Goal: Obtain resource: Download file/media

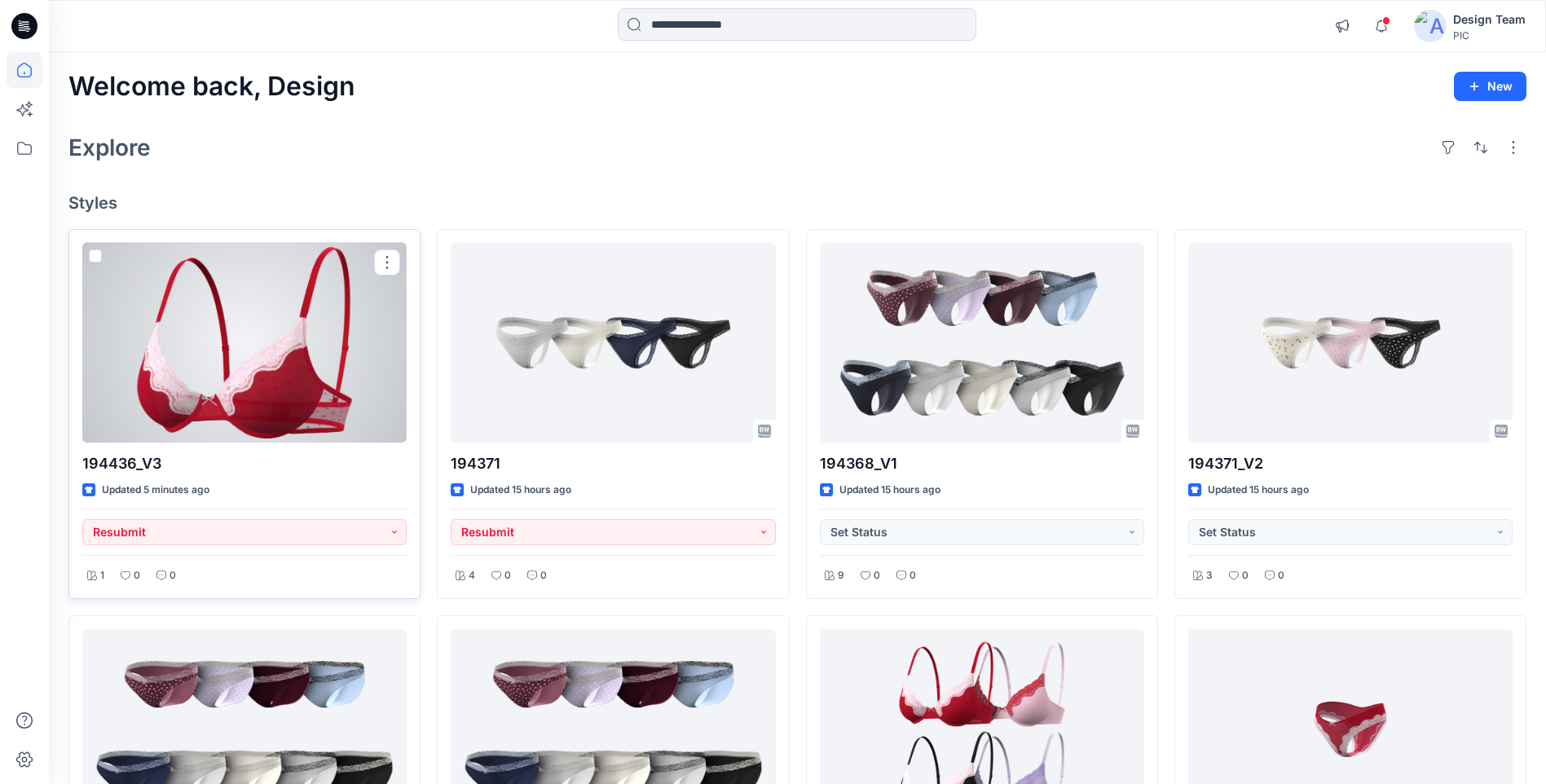
click at [282, 410] on div at bounding box center [244, 342] width 324 height 199
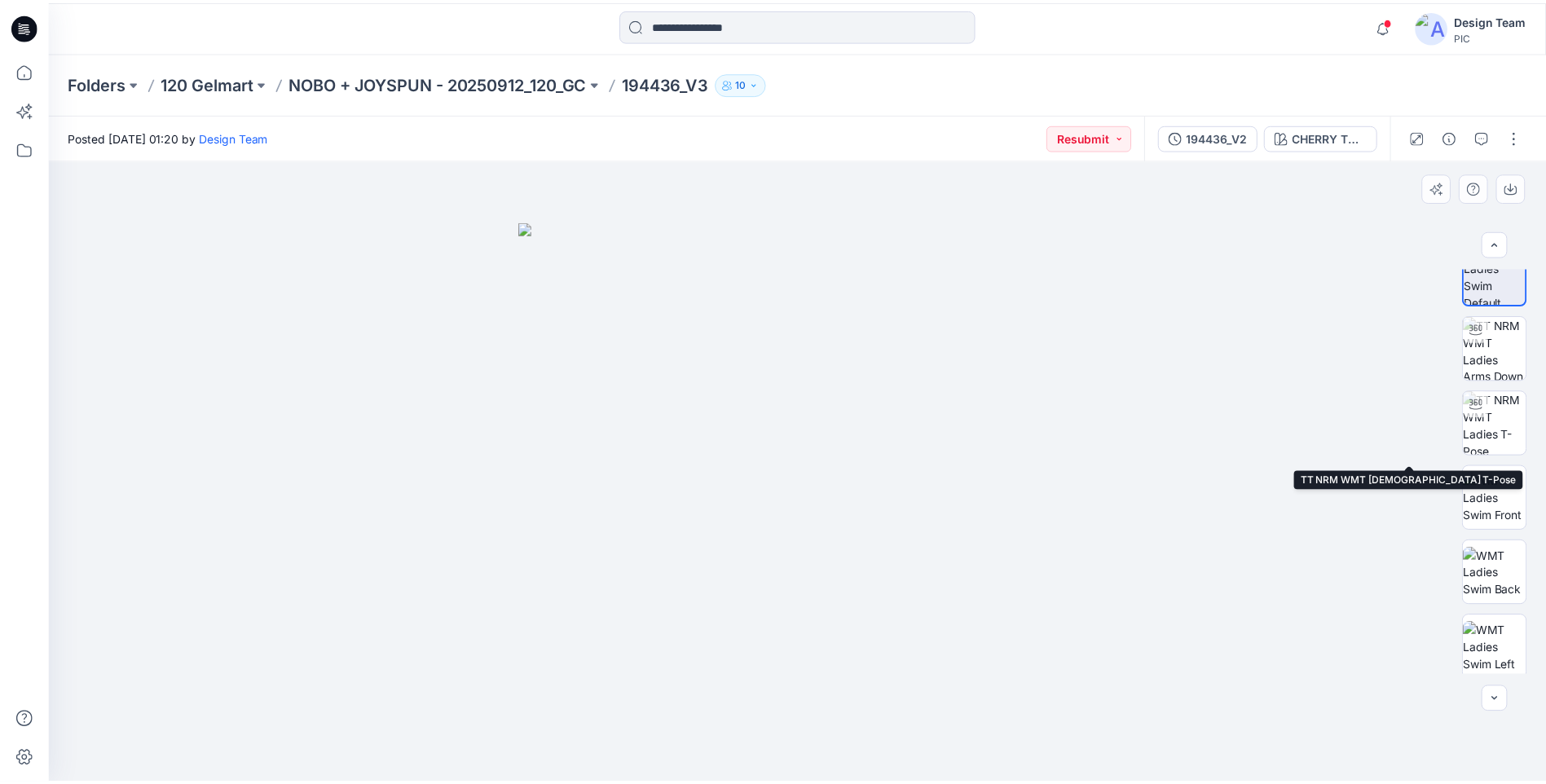
scroll to position [33, 0]
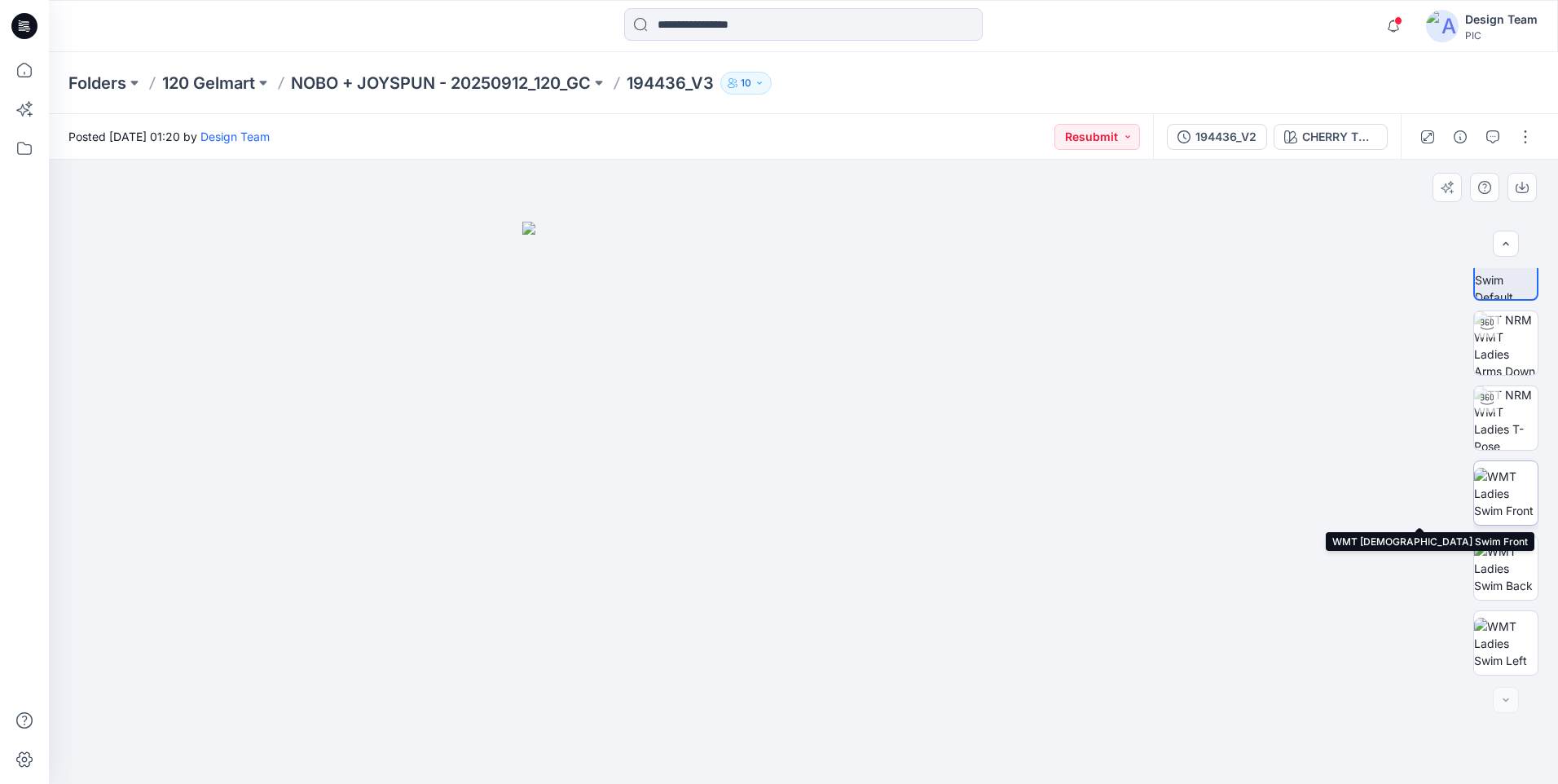
click at [1505, 484] on img at bounding box center [1506, 493] width 64 height 51
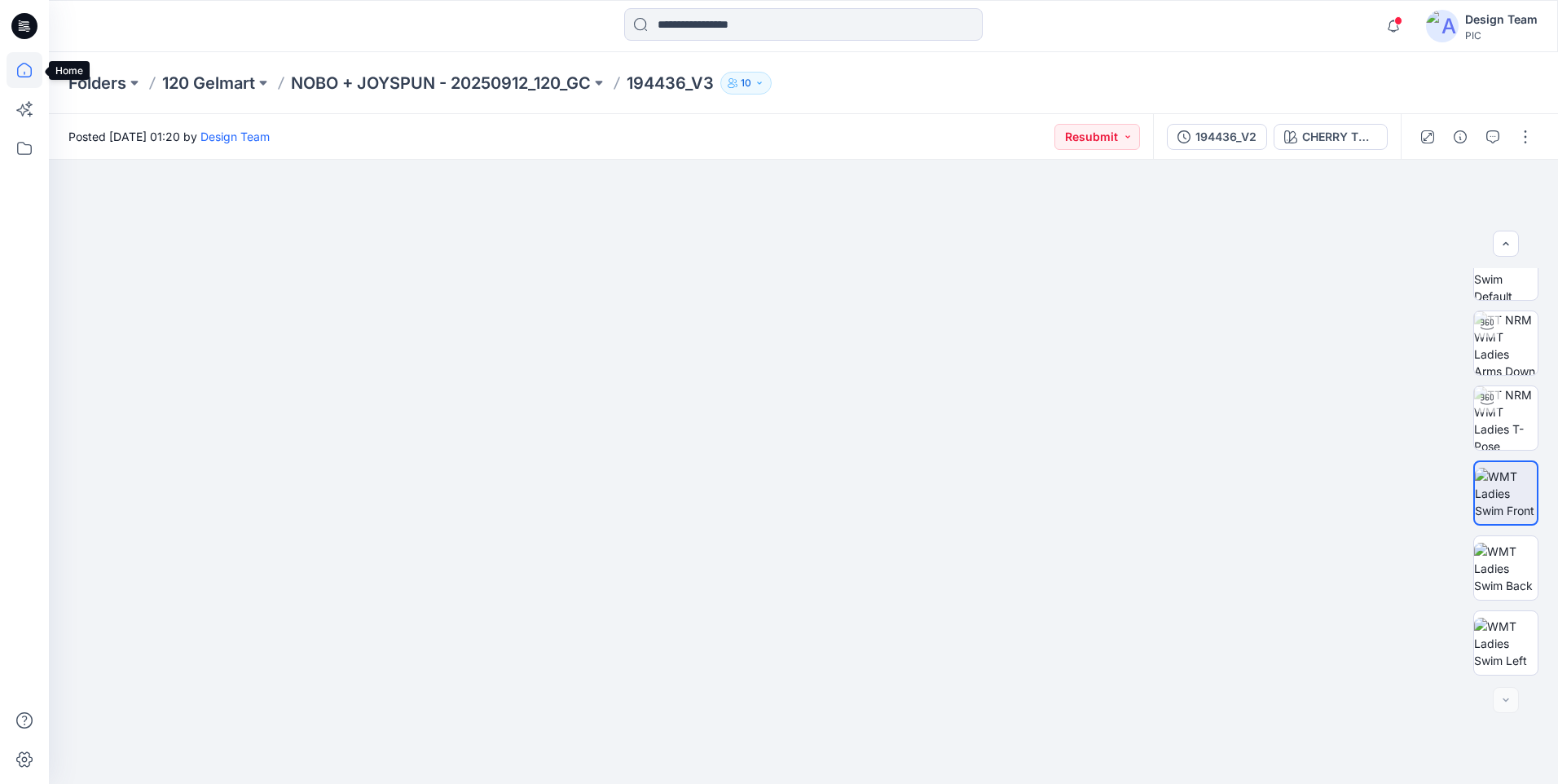
click at [29, 68] on icon at bounding box center [24, 69] width 36 height 36
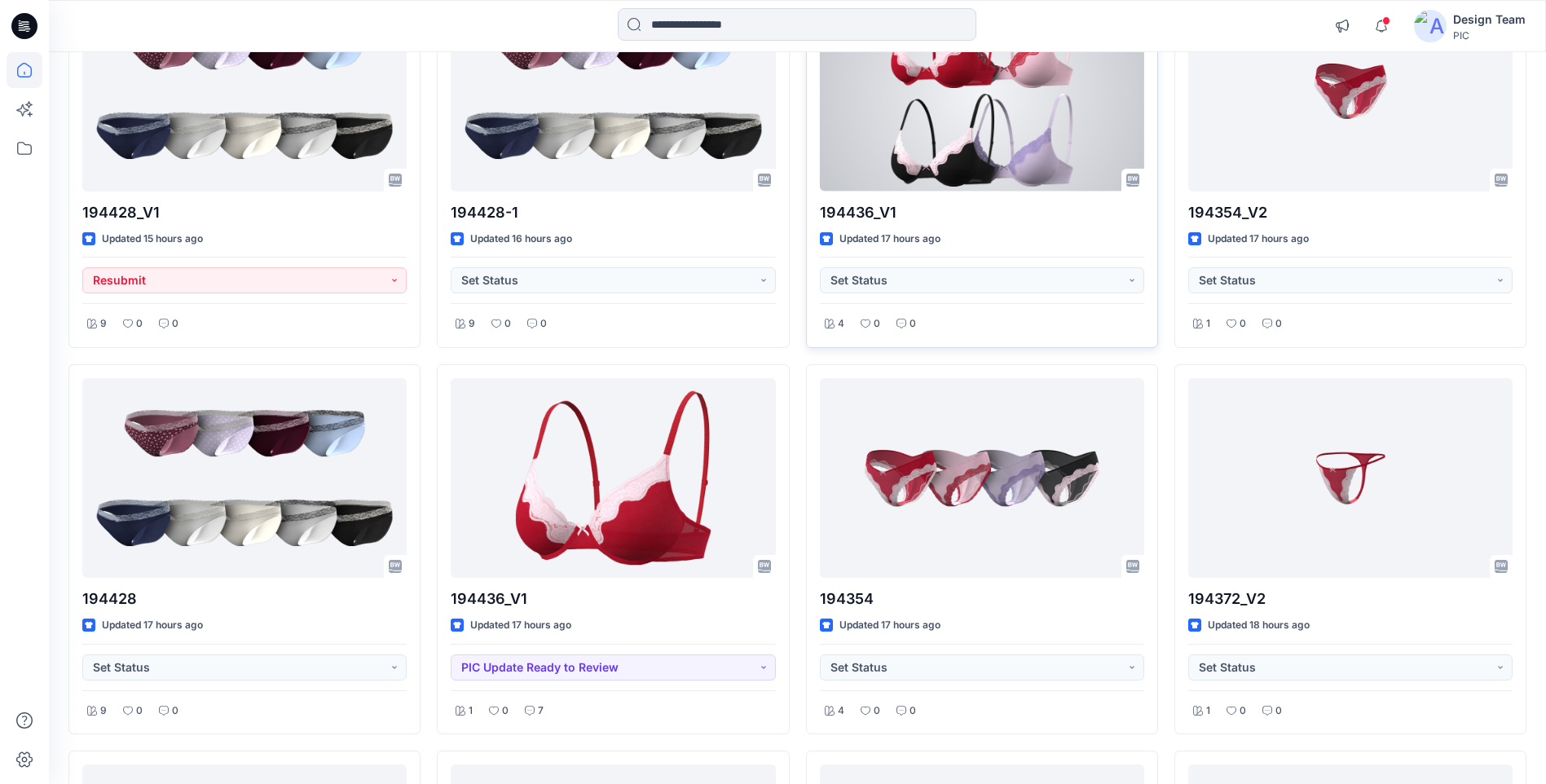
scroll to position [652, 0]
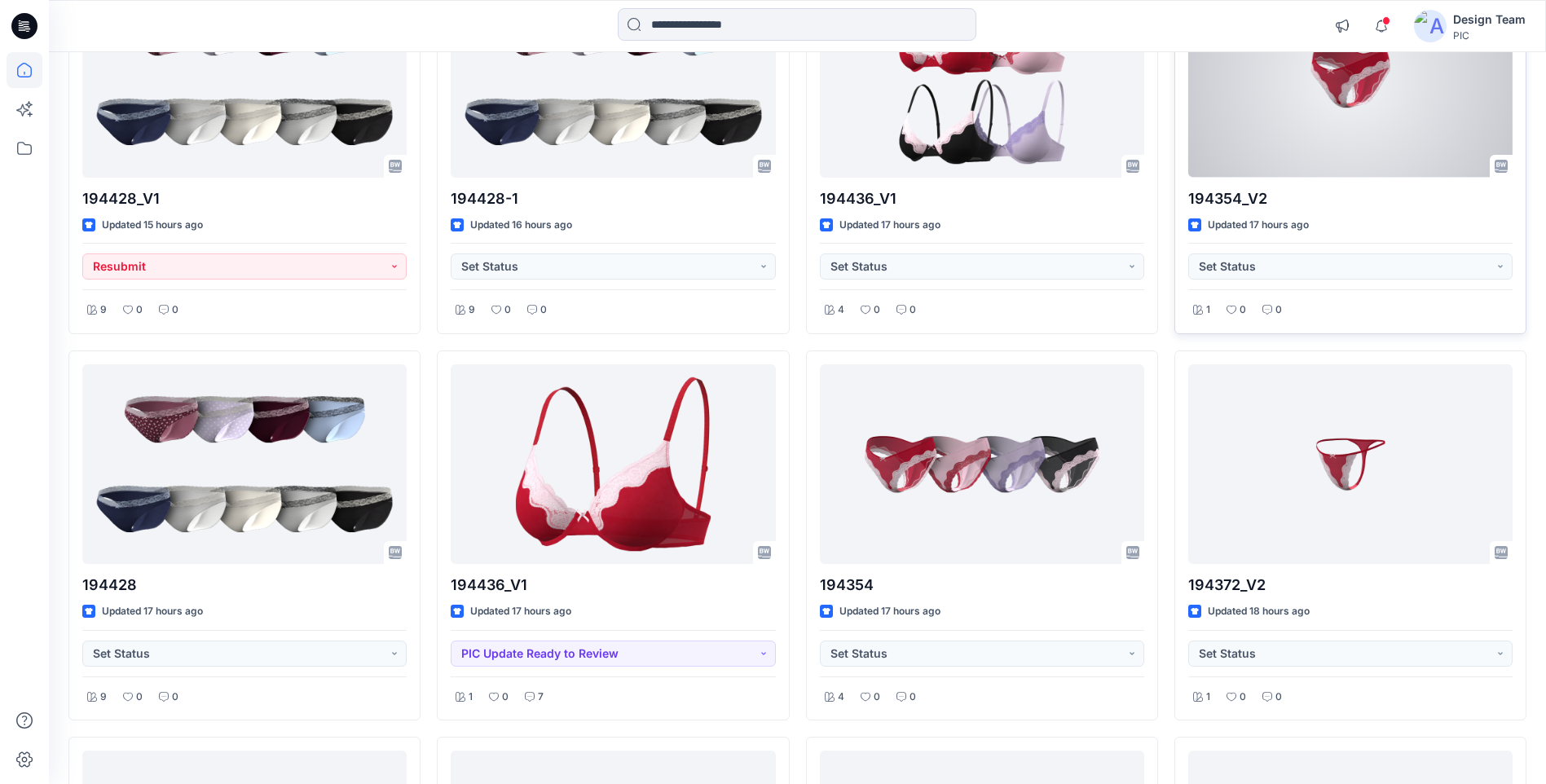
click at [1320, 115] on div at bounding box center [1350, 76] width 324 height 199
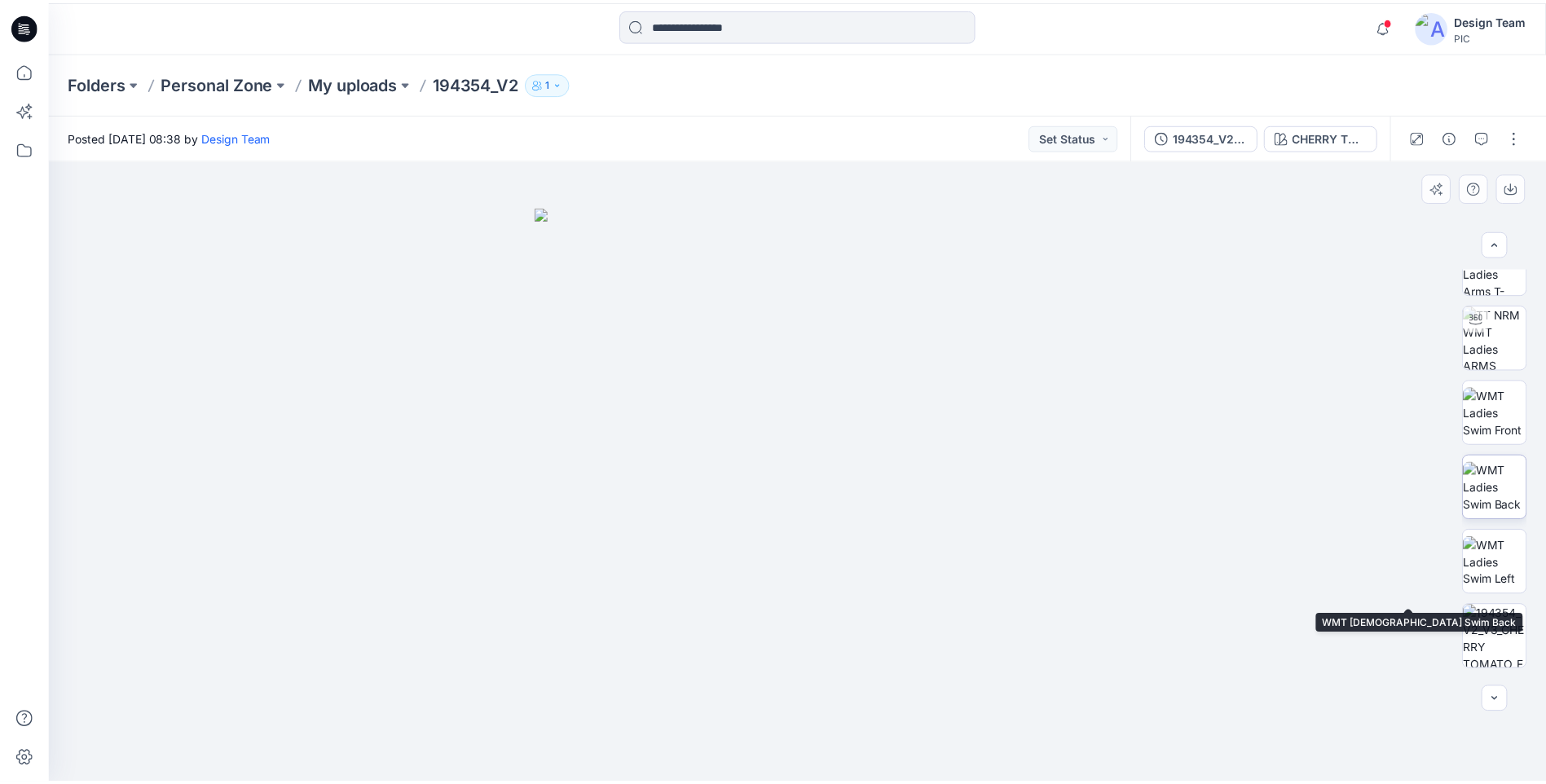
scroll to position [258, 0]
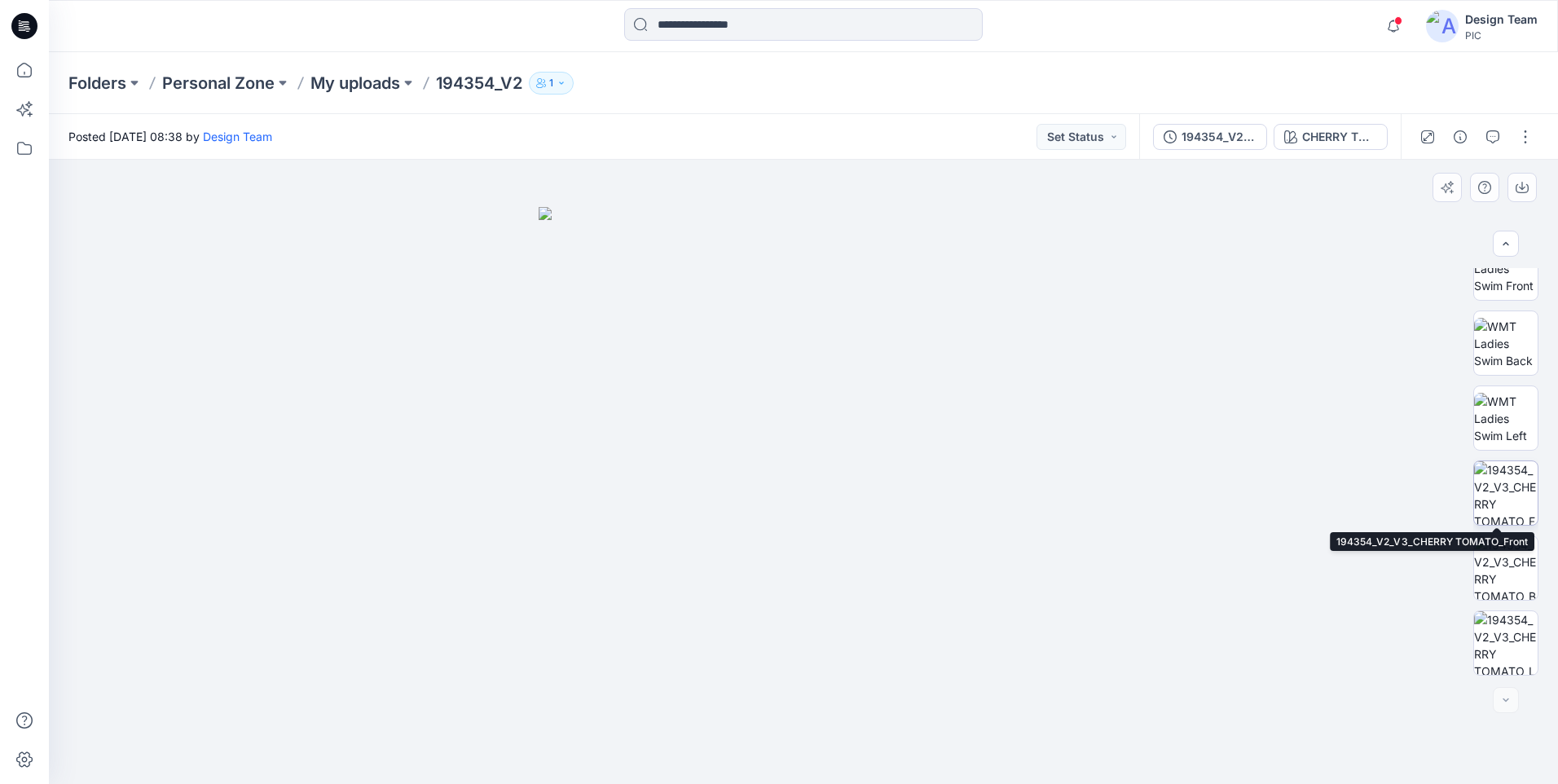
click at [1488, 511] on img at bounding box center [1506, 493] width 64 height 64
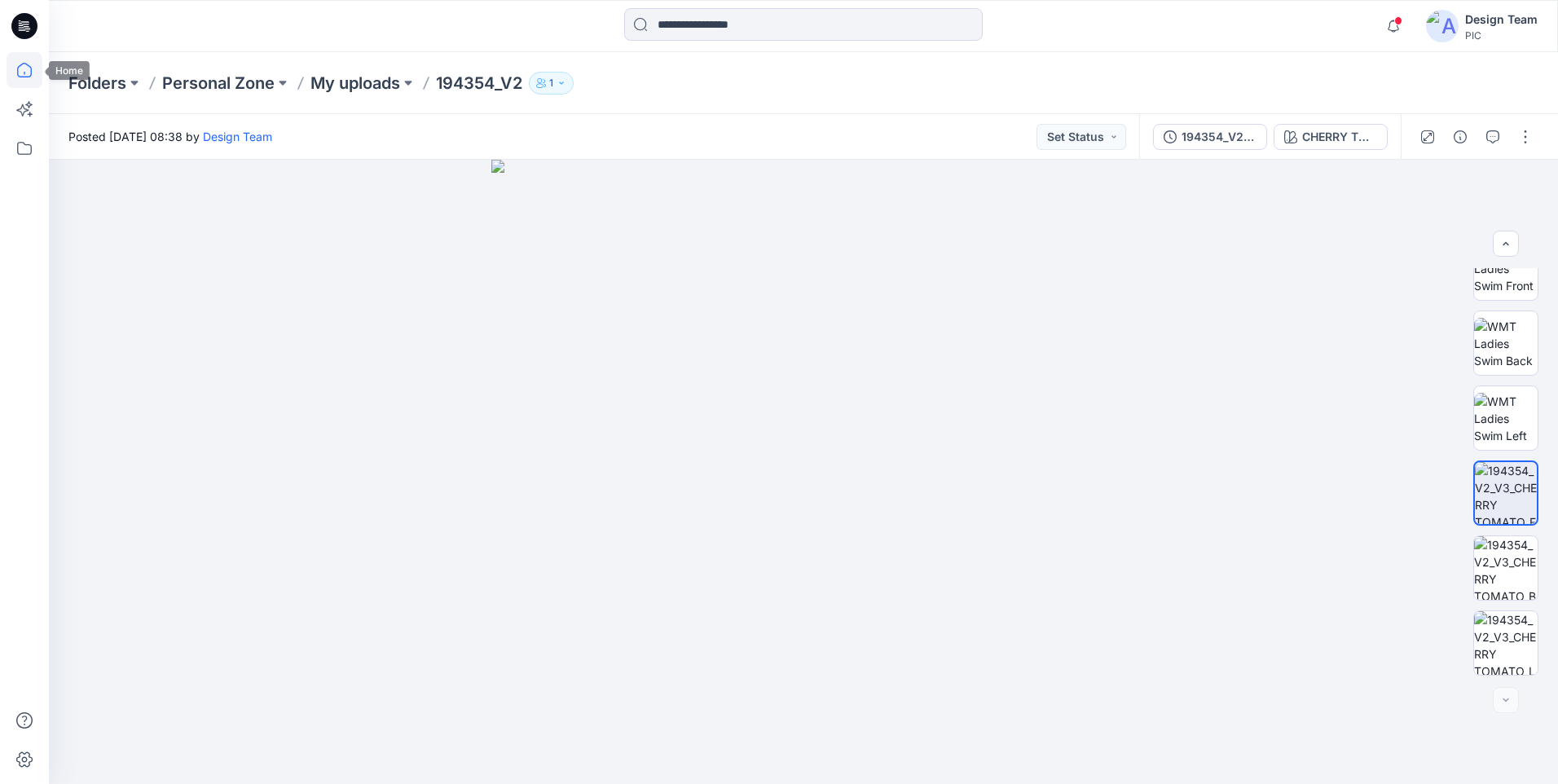
click at [18, 85] on icon at bounding box center [24, 69] width 36 height 36
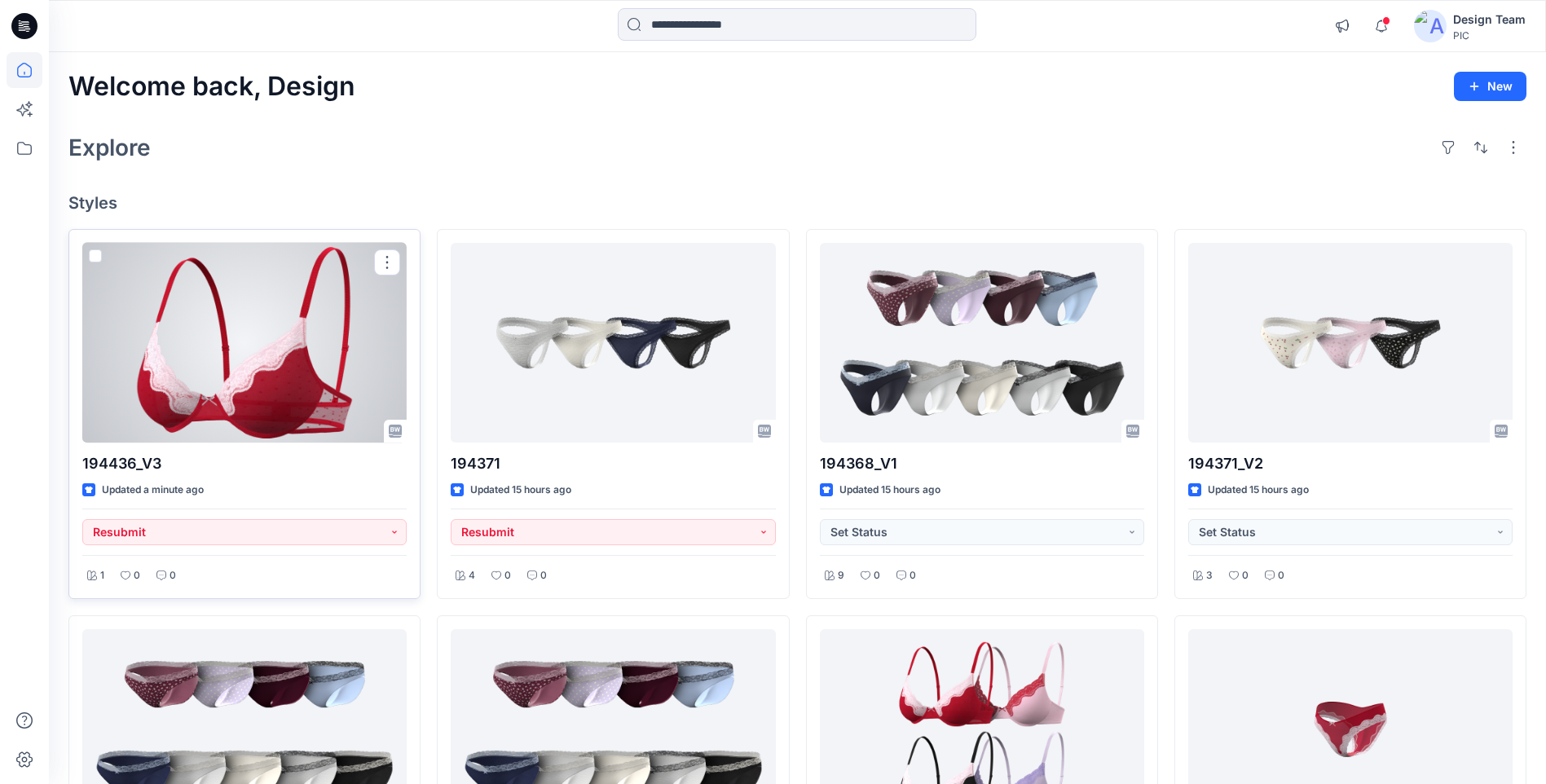
click at [217, 329] on div at bounding box center [244, 342] width 324 height 199
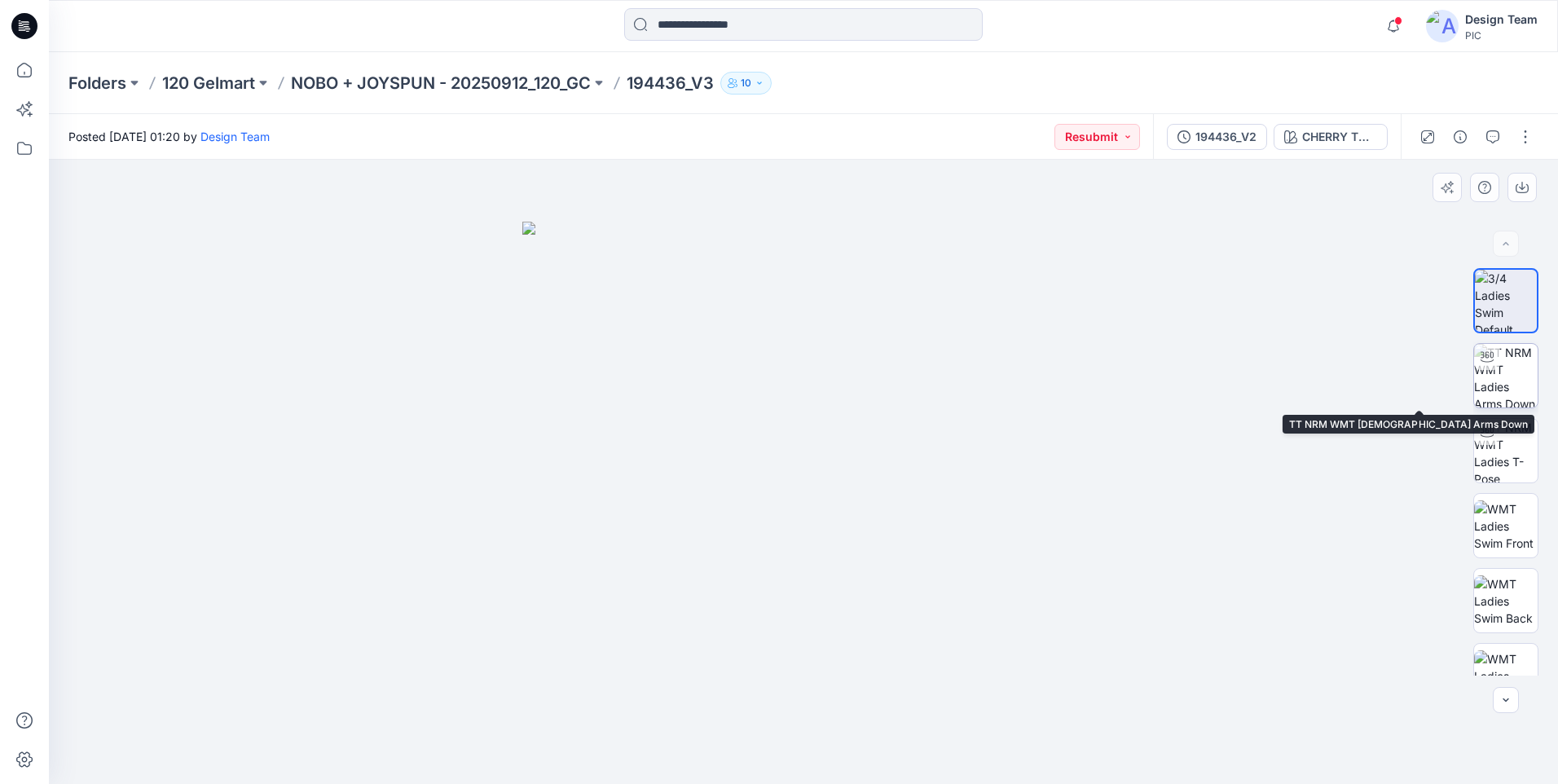
click at [1507, 396] on img at bounding box center [1506, 376] width 64 height 64
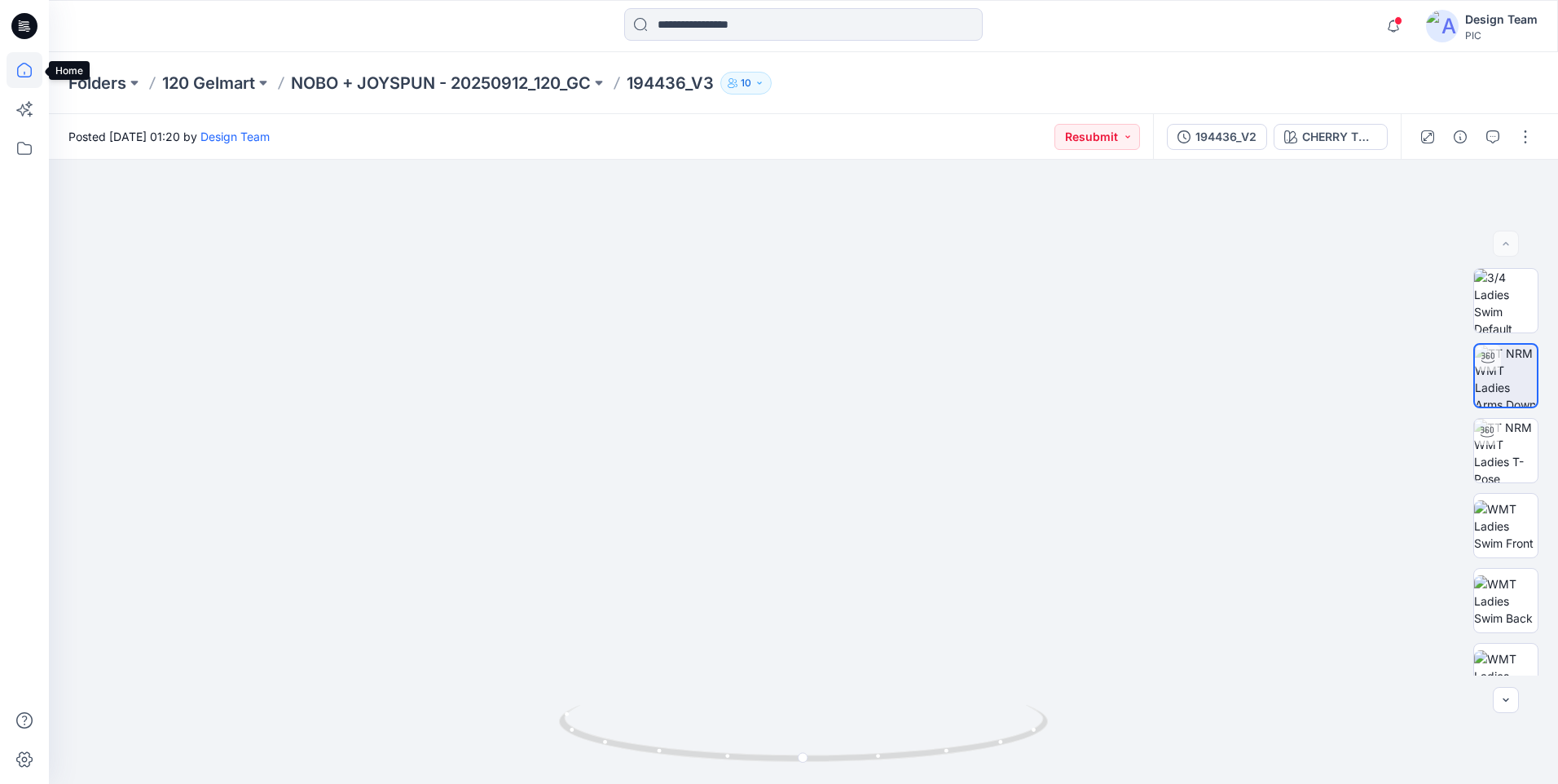
click at [19, 74] on icon at bounding box center [24, 69] width 36 height 36
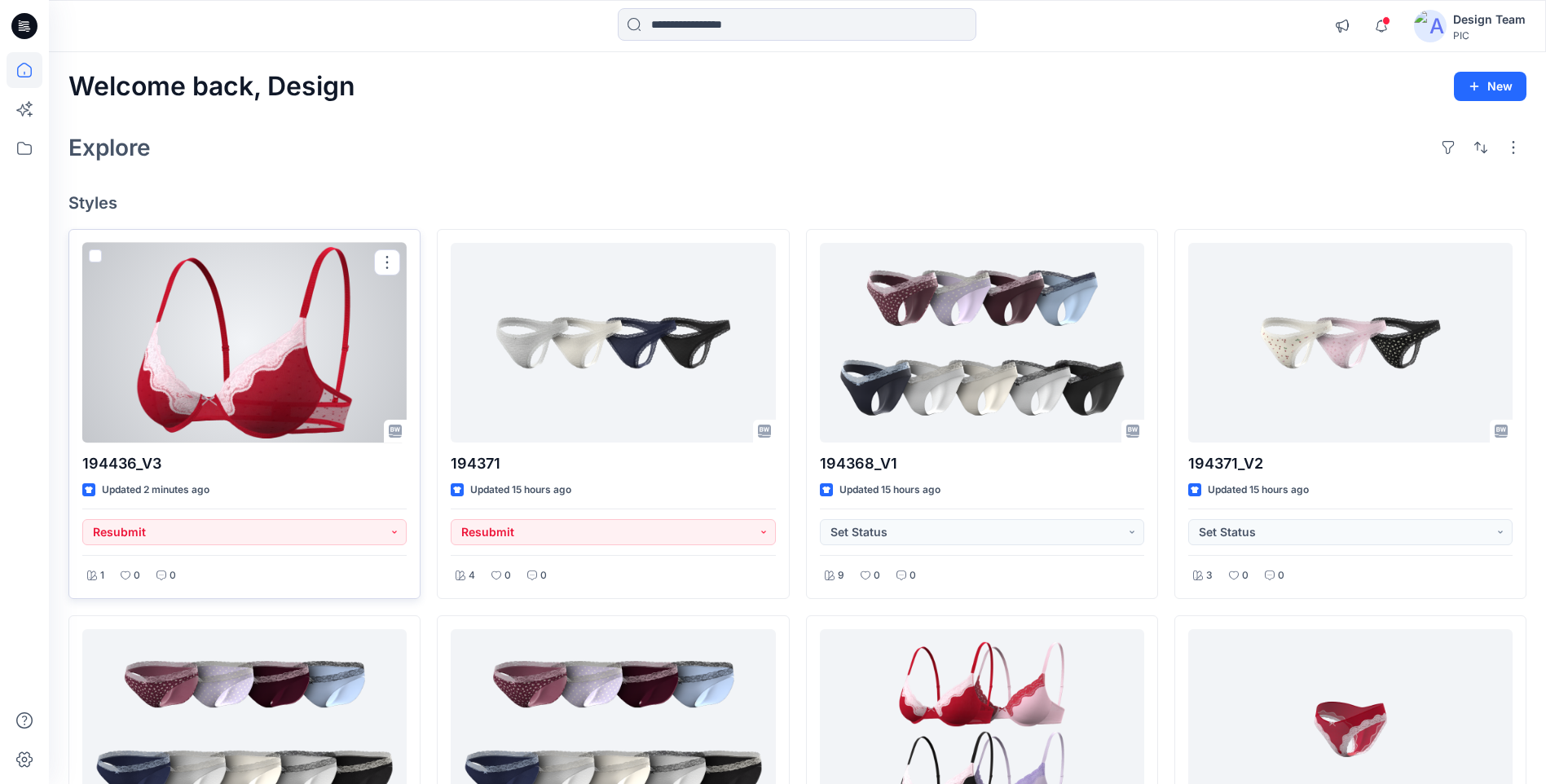
click at [285, 400] on div at bounding box center [244, 342] width 324 height 199
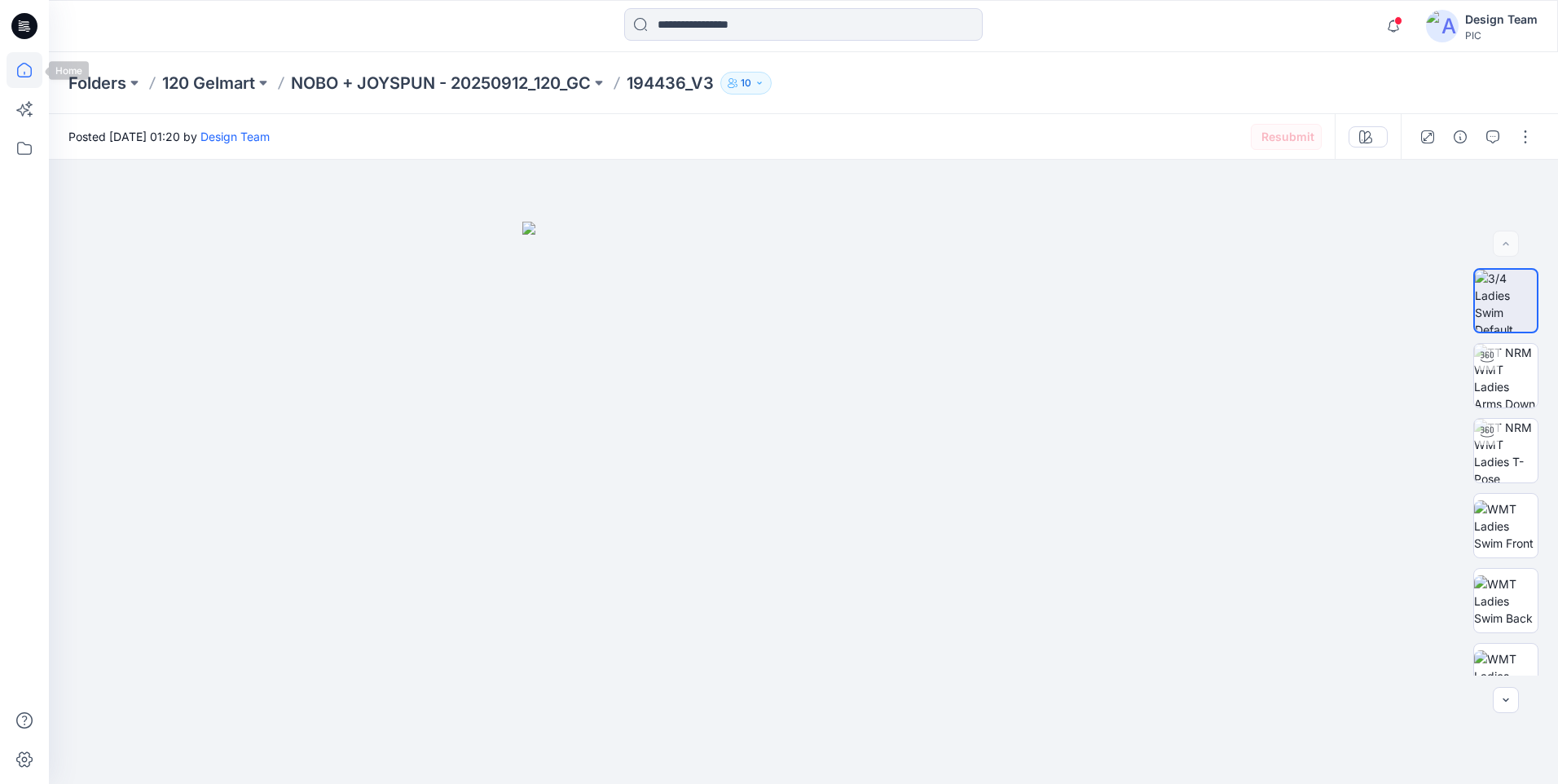
click at [22, 74] on icon at bounding box center [24, 69] width 36 height 36
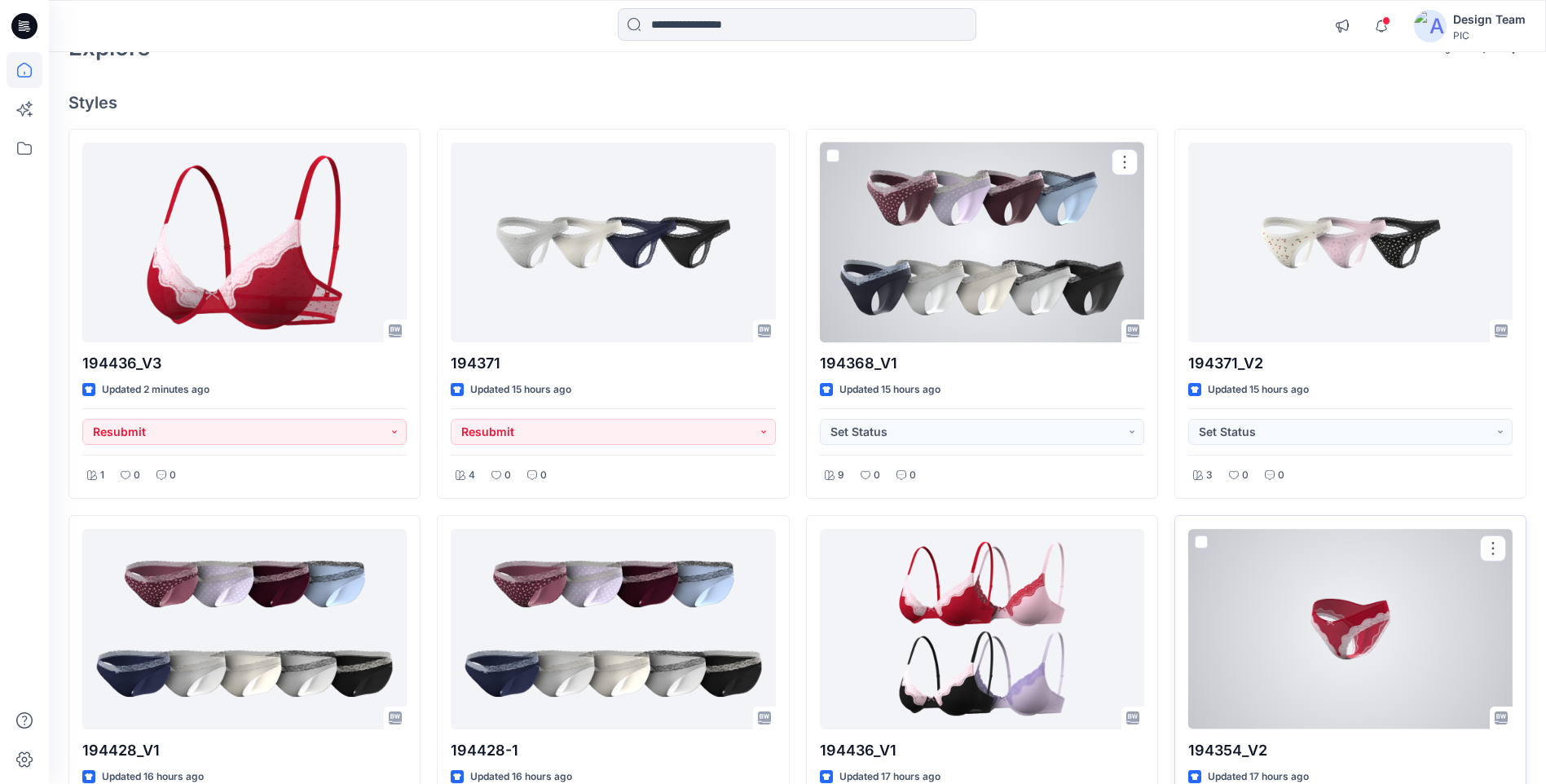
scroll to position [244, 0]
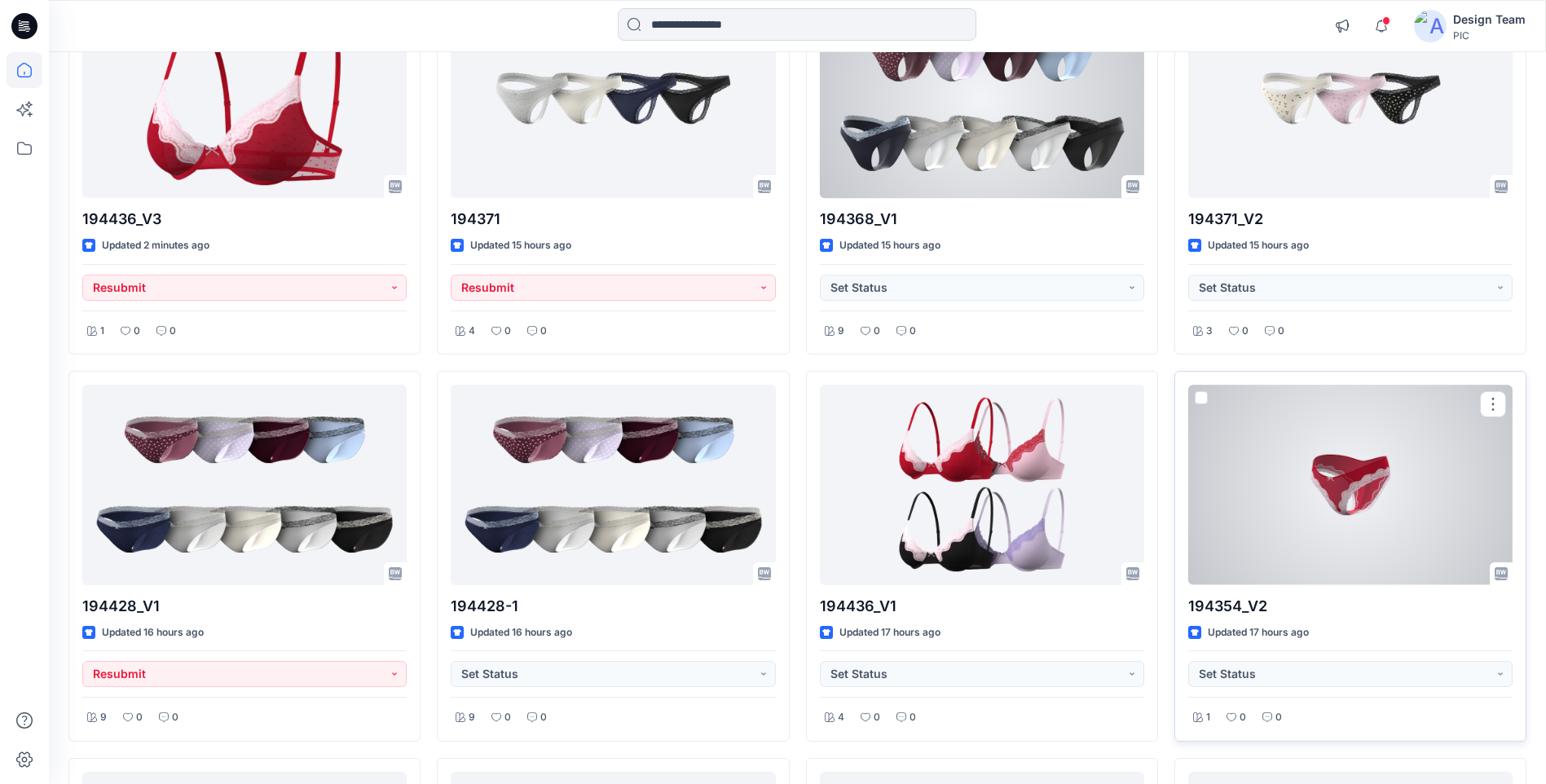
click at [1334, 506] on div at bounding box center [1350, 484] width 324 height 199
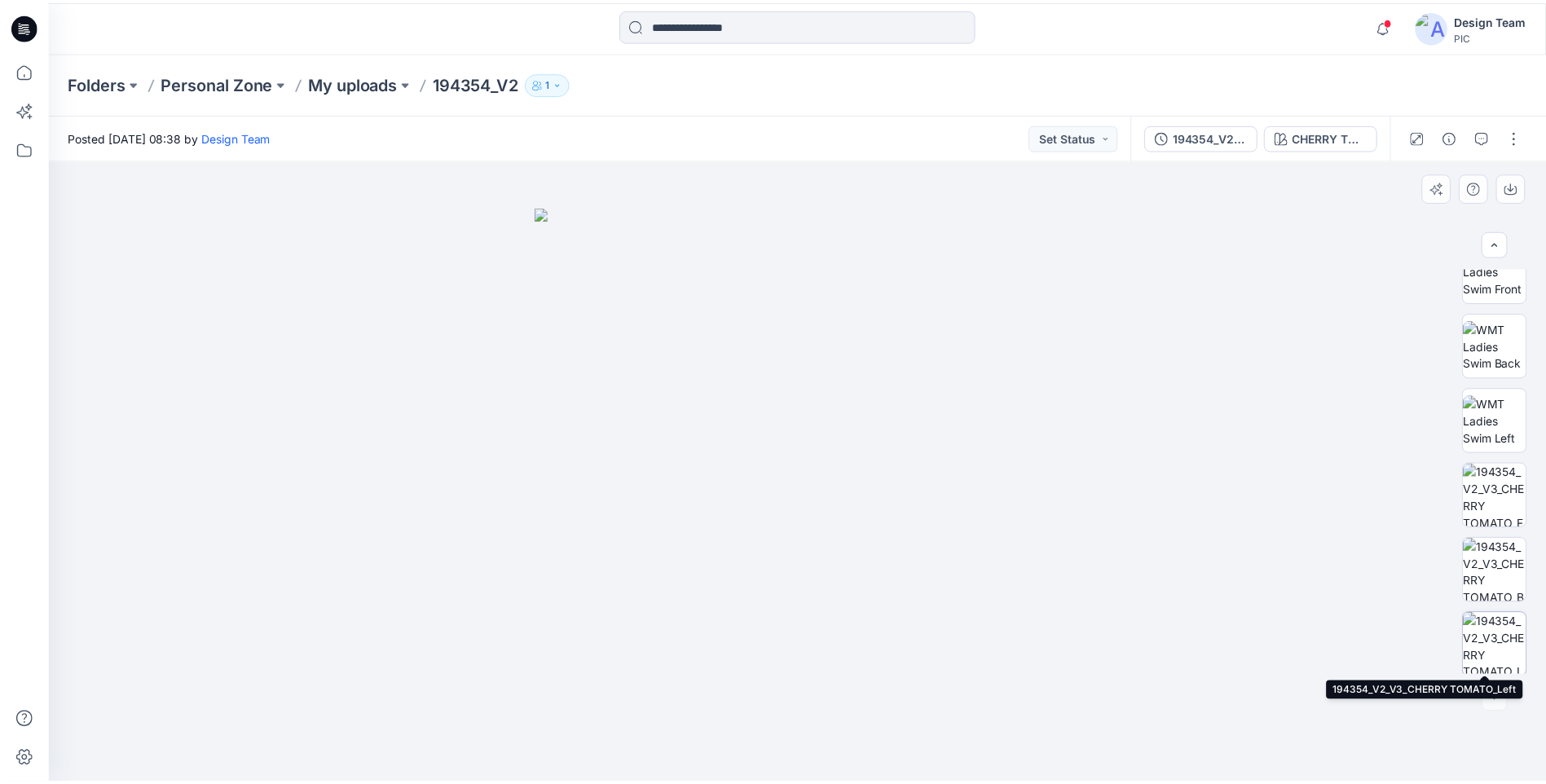
scroll to position [258, 0]
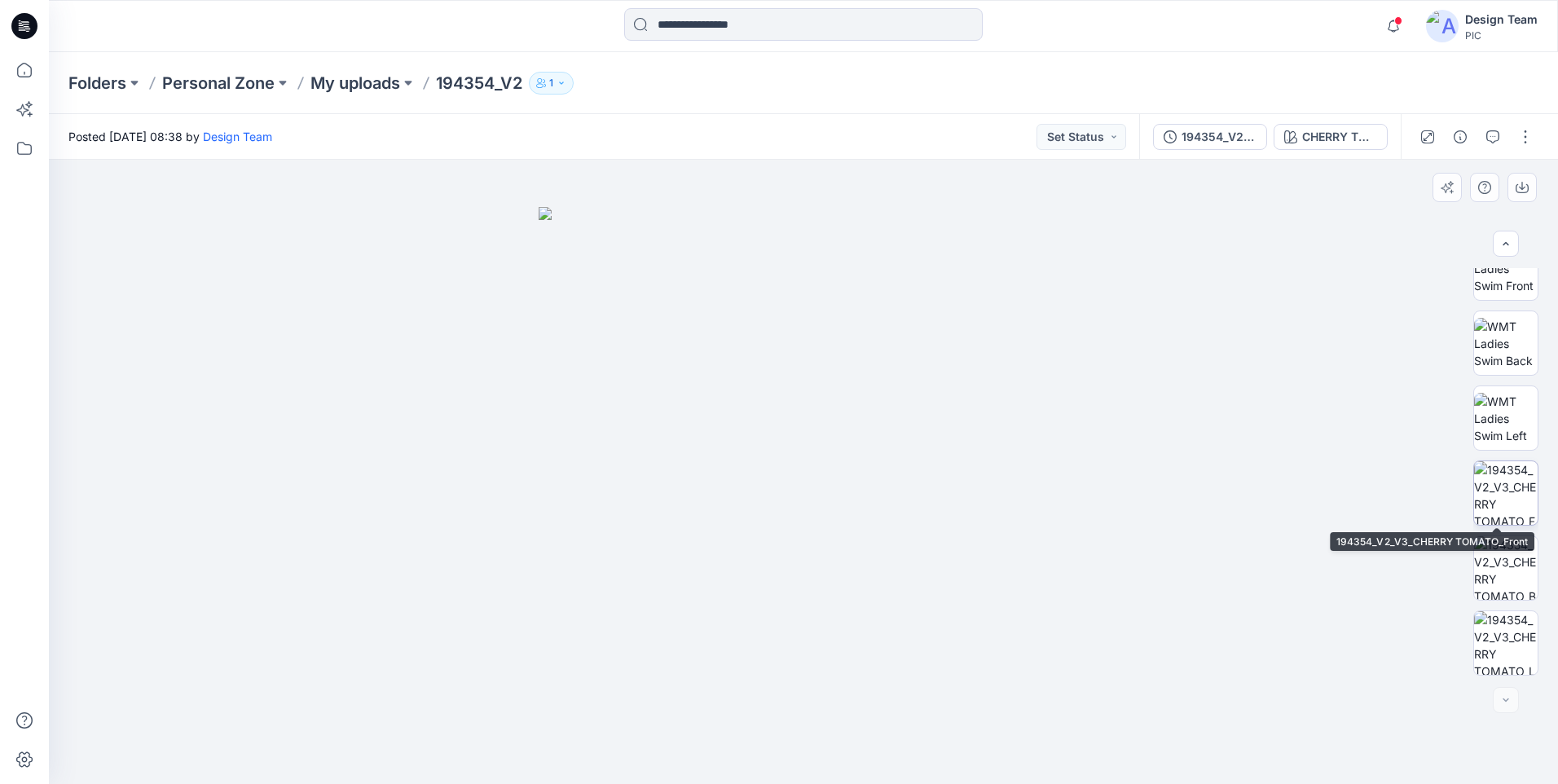
click at [1510, 487] on img at bounding box center [1506, 493] width 64 height 64
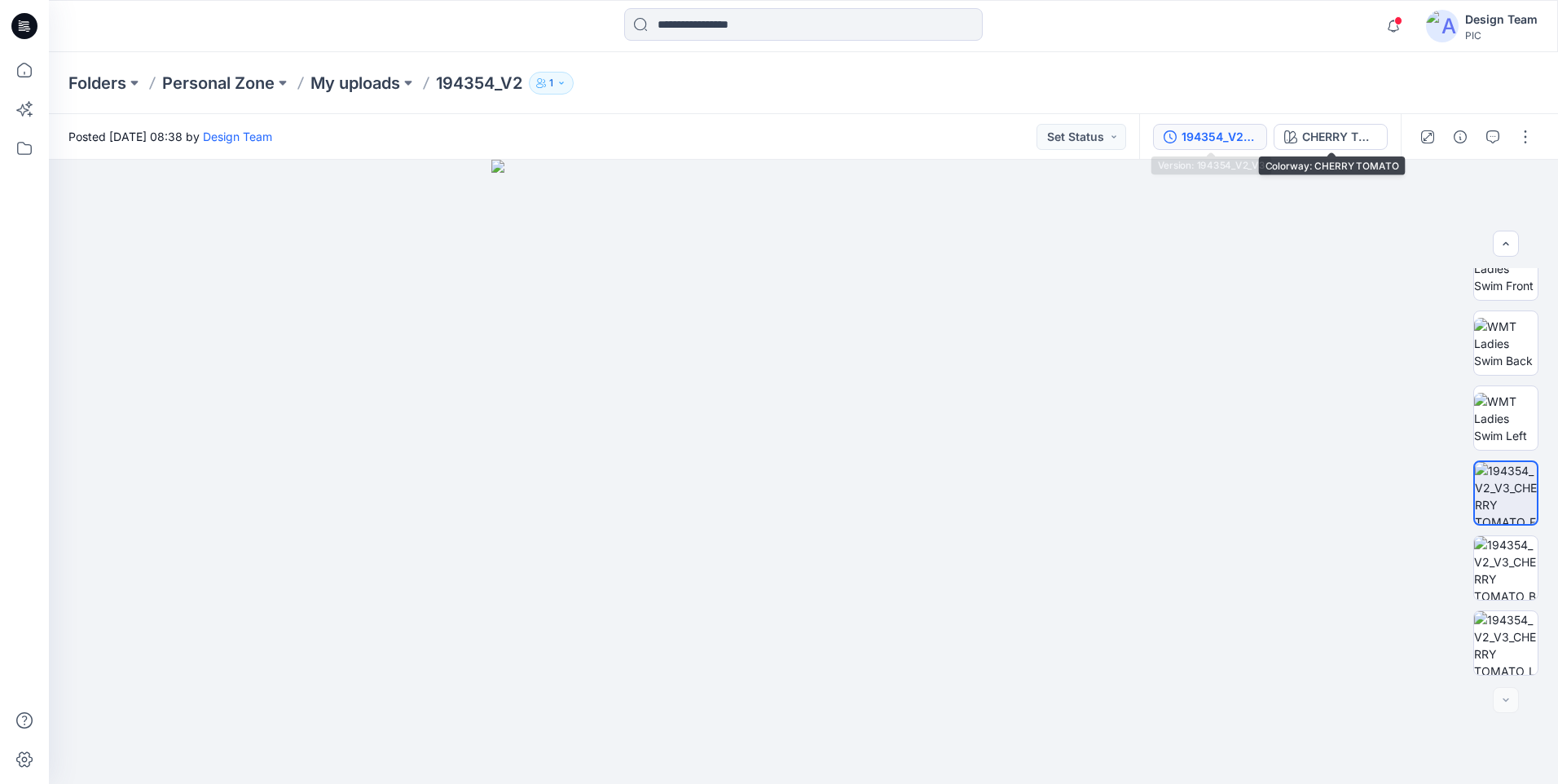
click at [1224, 136] on div "194354_V2_V3" at bounding box center [1219, 137] width 75 height 18
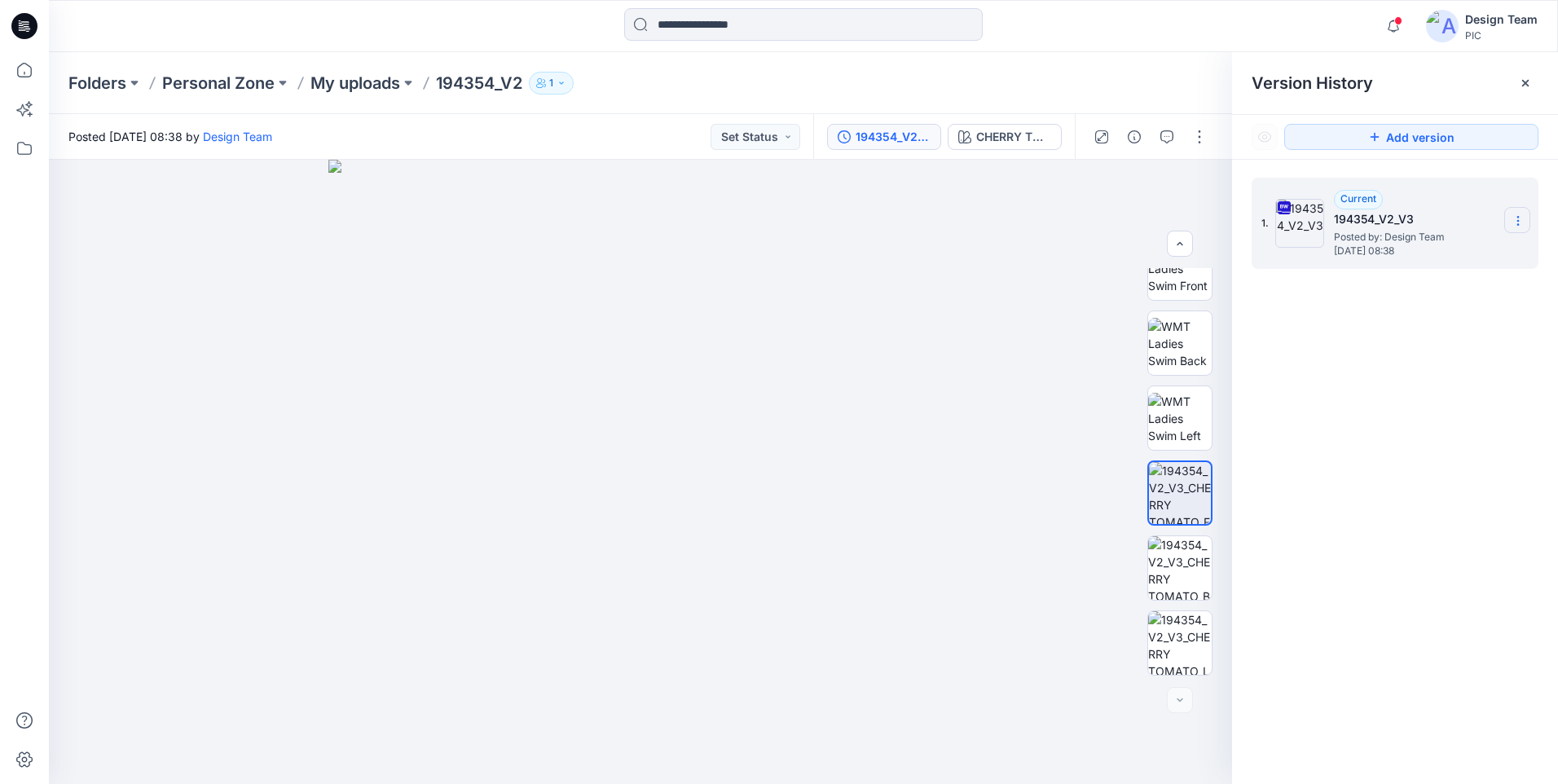
click at [1512, 222] on icon at bounding box center [1518, 220] width 13 height 13
click at [1451, 246] on span "Download Source BW File" at bounding box center [1436, 252] width 137 height 19
click at [19, 76] on icon at bounding box center [24, 69] width 36 height 36
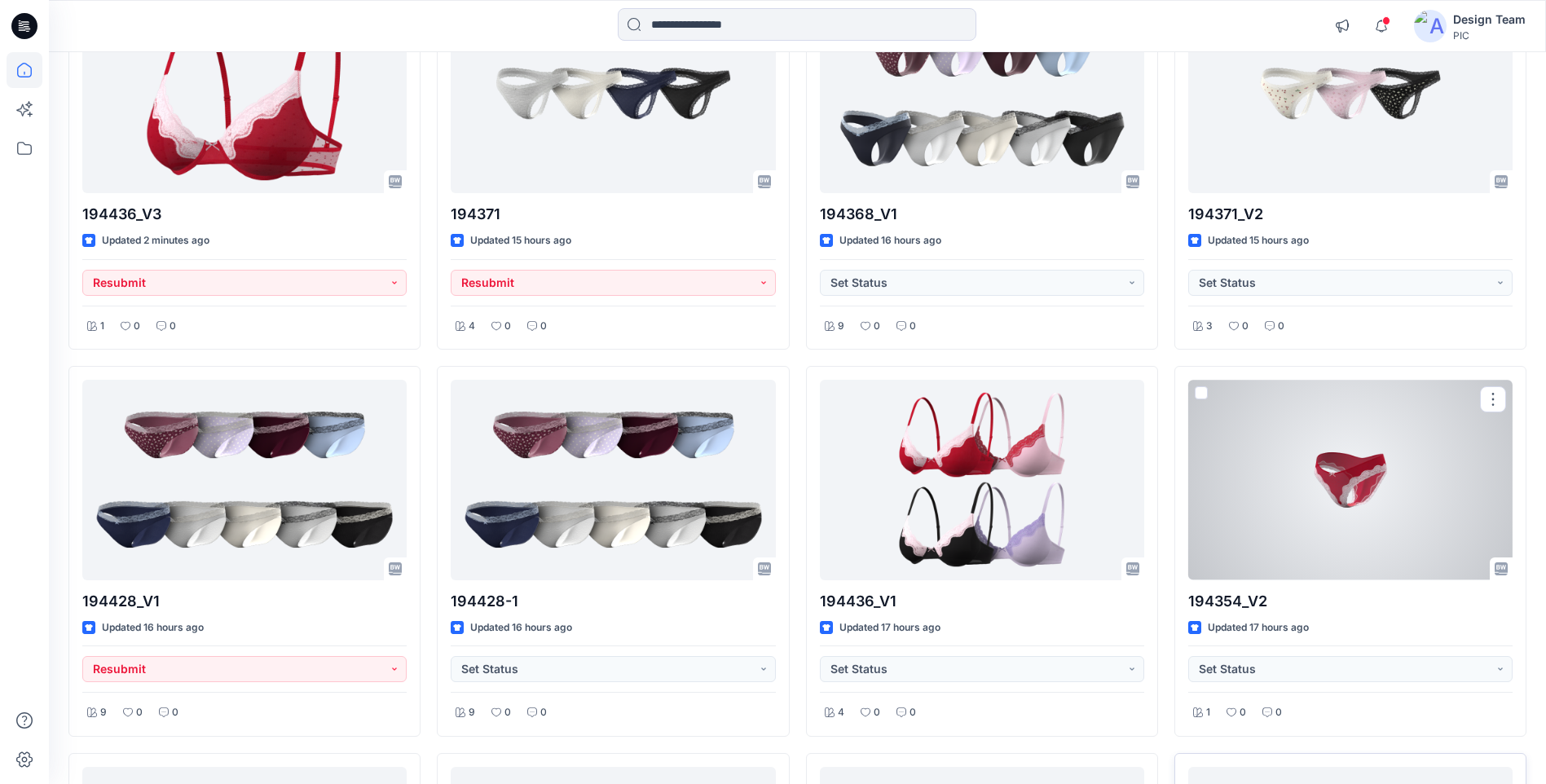
scroll to position [407, 0]
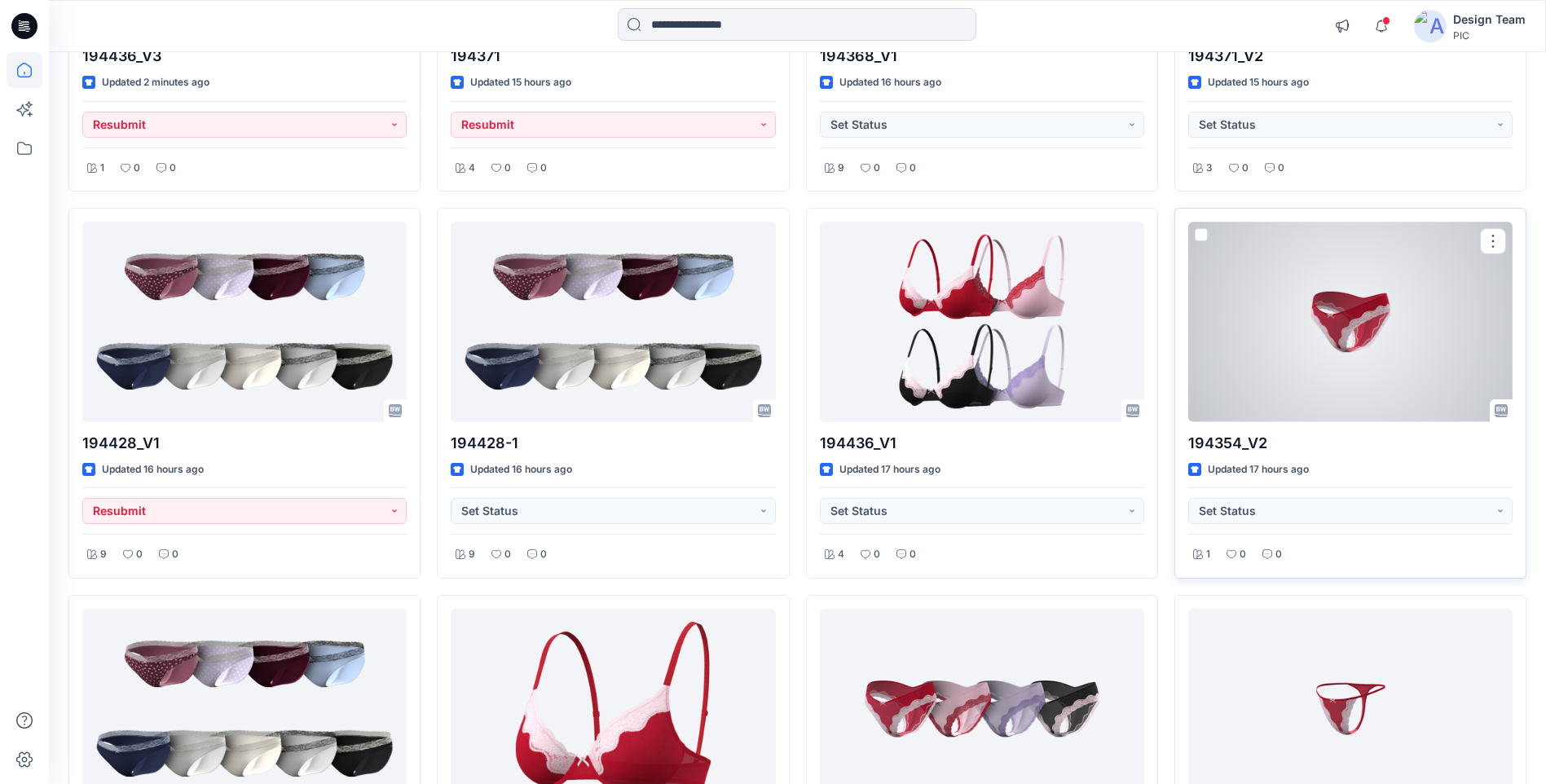
click at [1339, 360] on div at bounding box center [1350, 321] width 324 height 199
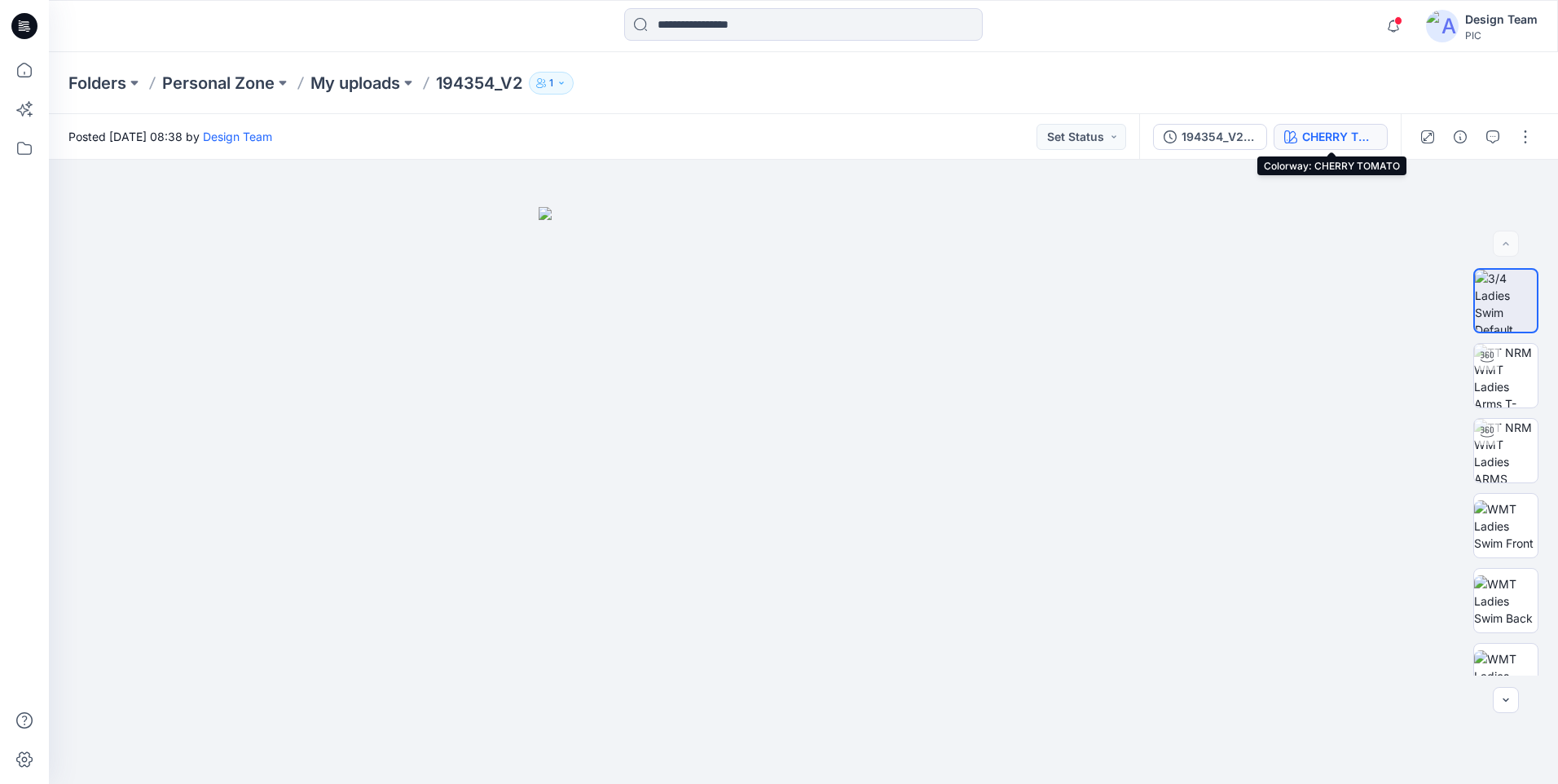
click at [1349, 141] on div "CHERRY TOMATO" at bounding box center [1340, 137] width 75 height 18
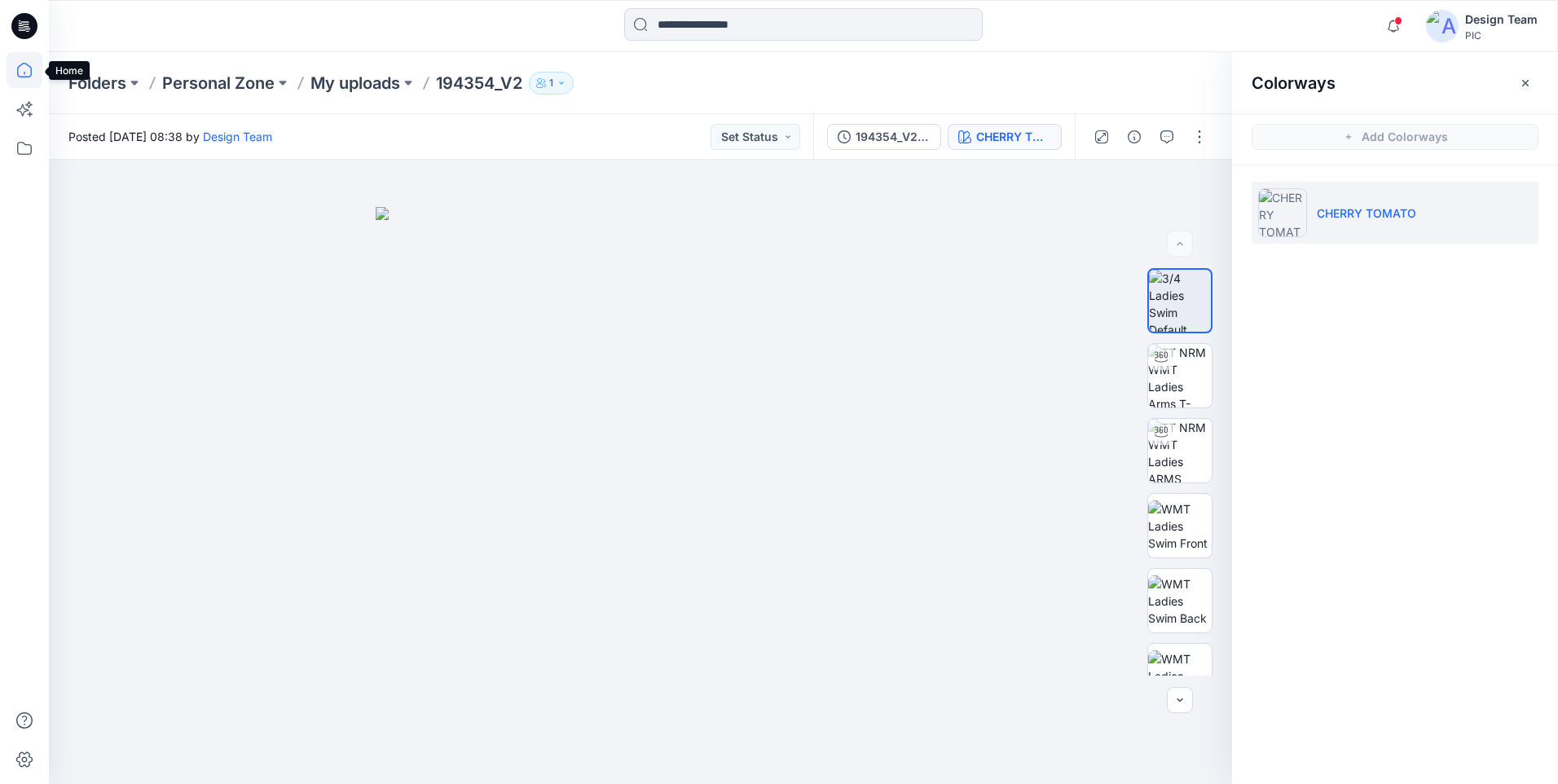
click at [16, 73] on icon at bounding box center [24, 69] width 36 height 36
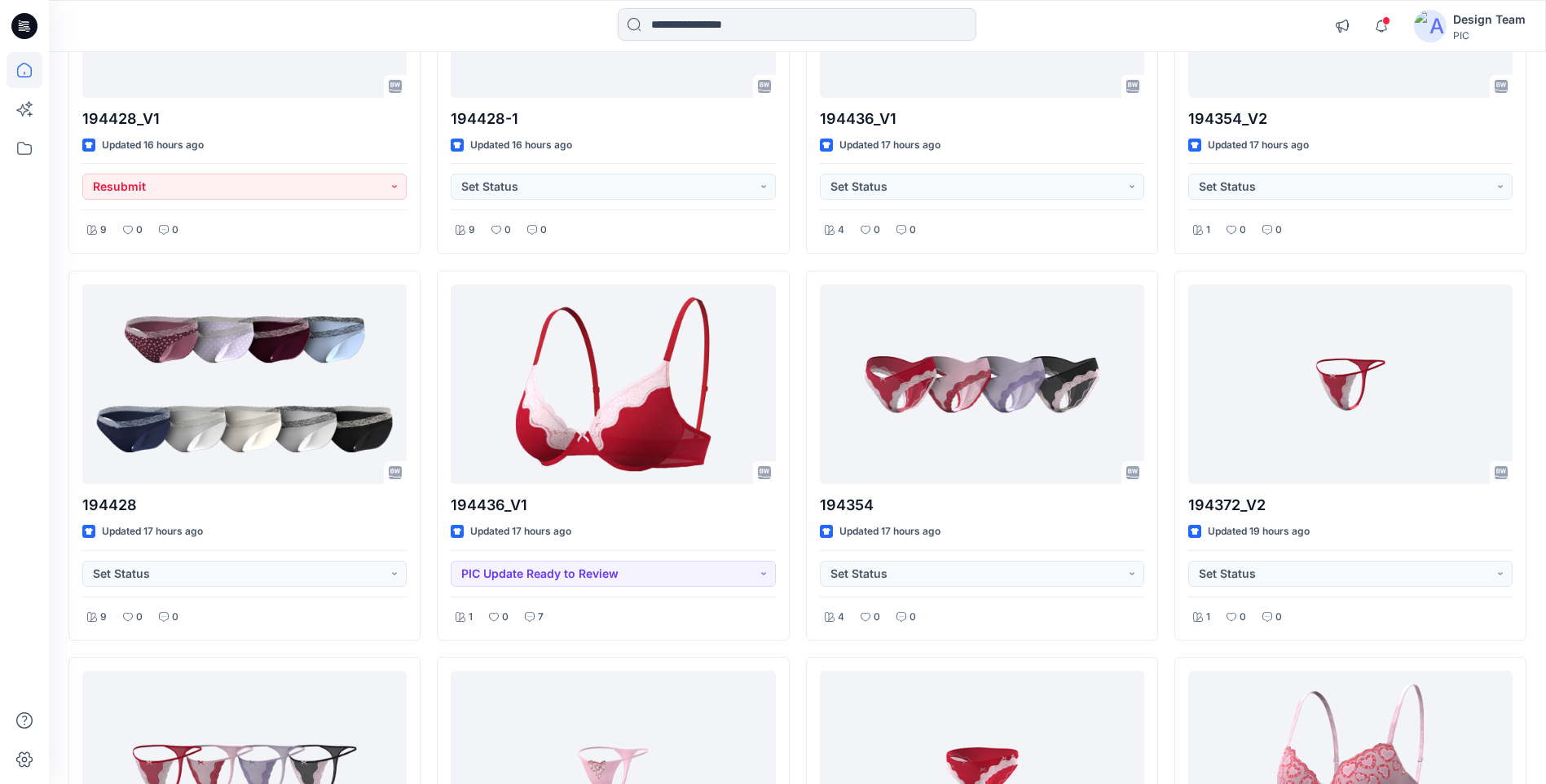
scroll to position [733, 0]
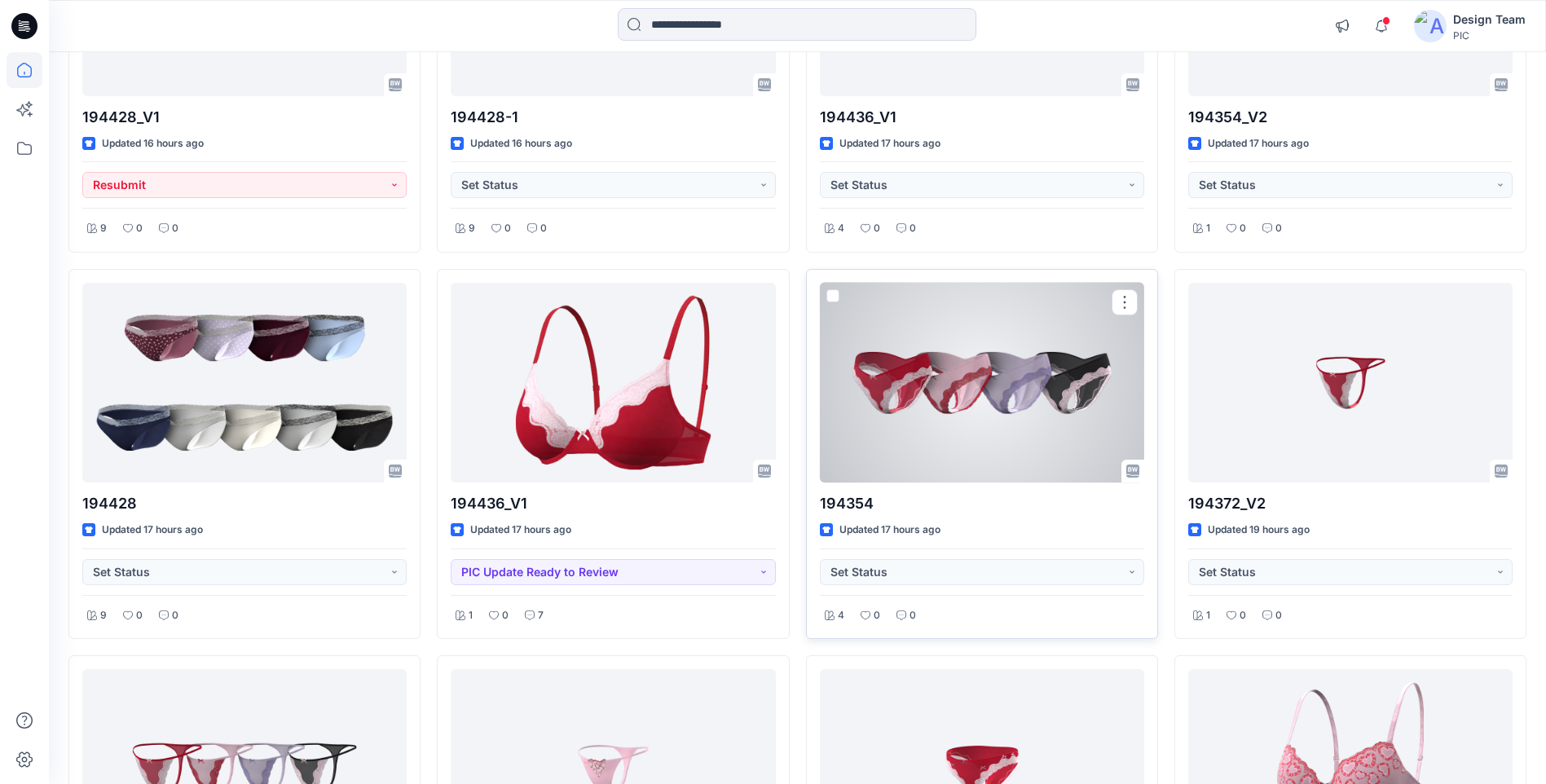
click at [1008, 408] on div at bounding box center [982, 382] width 324 height 199
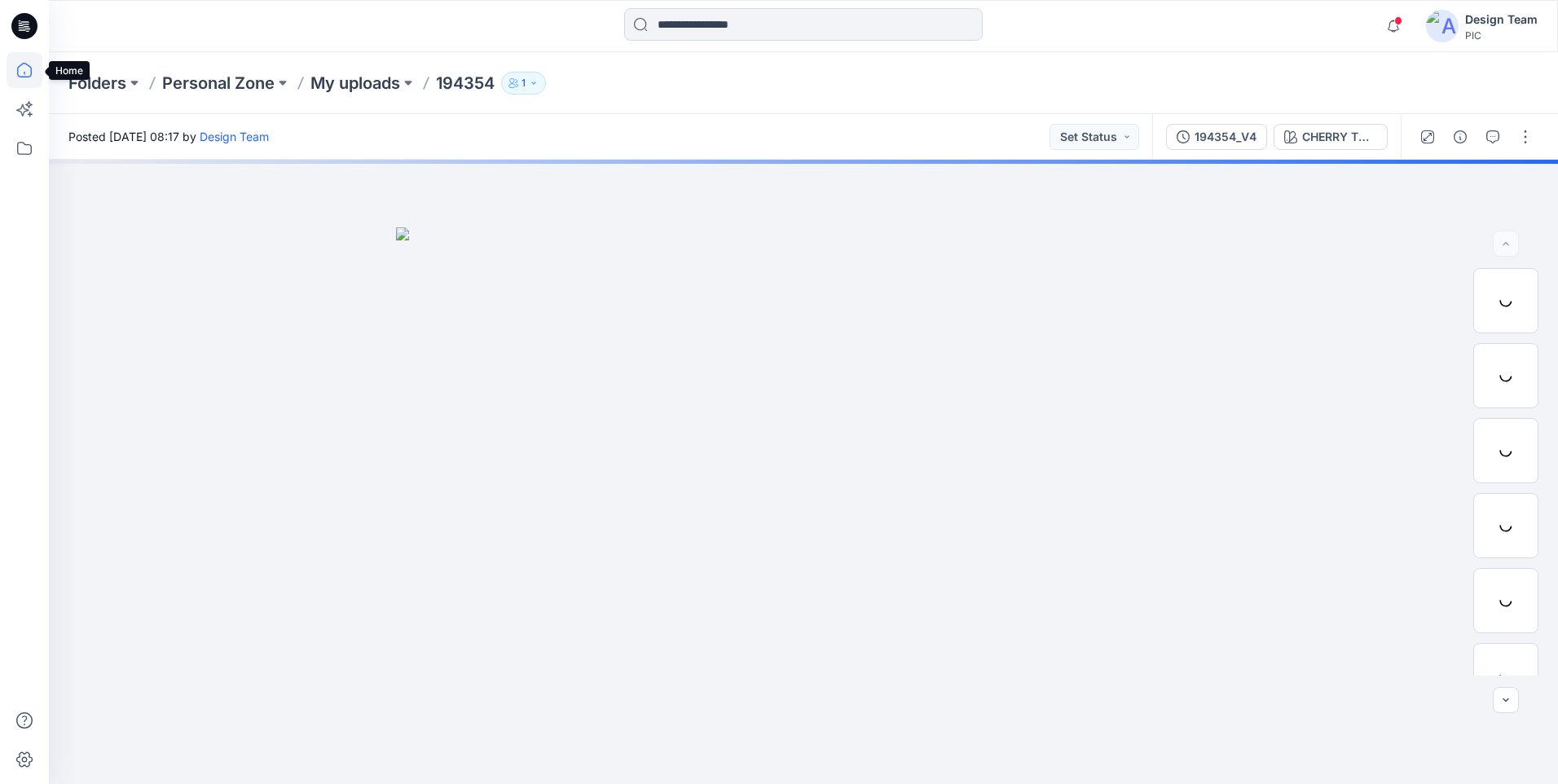
click at [18, 71] on icon at bounding box center [25, 70] width 15 height 15
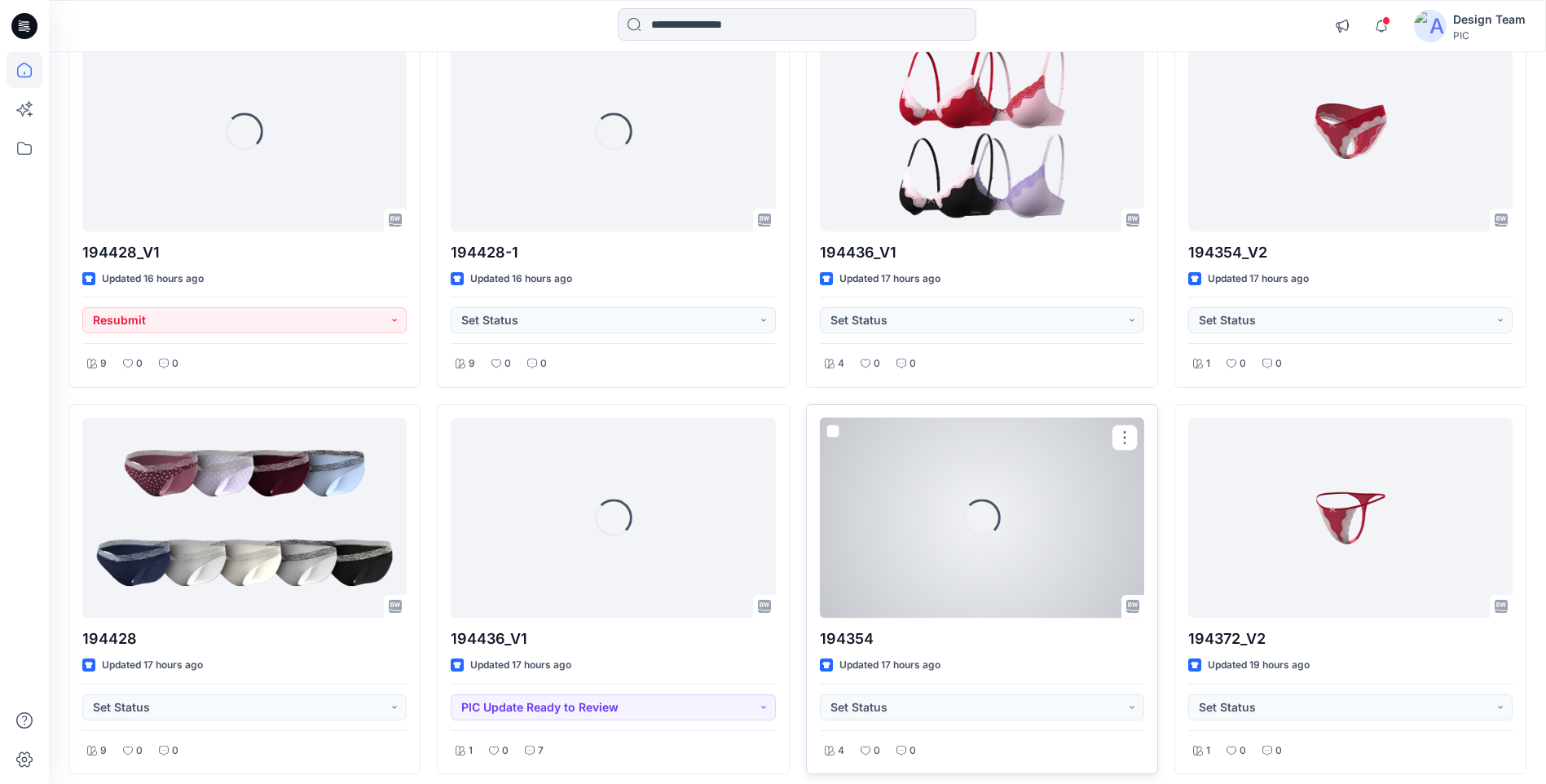
scroll to position [489, 0]
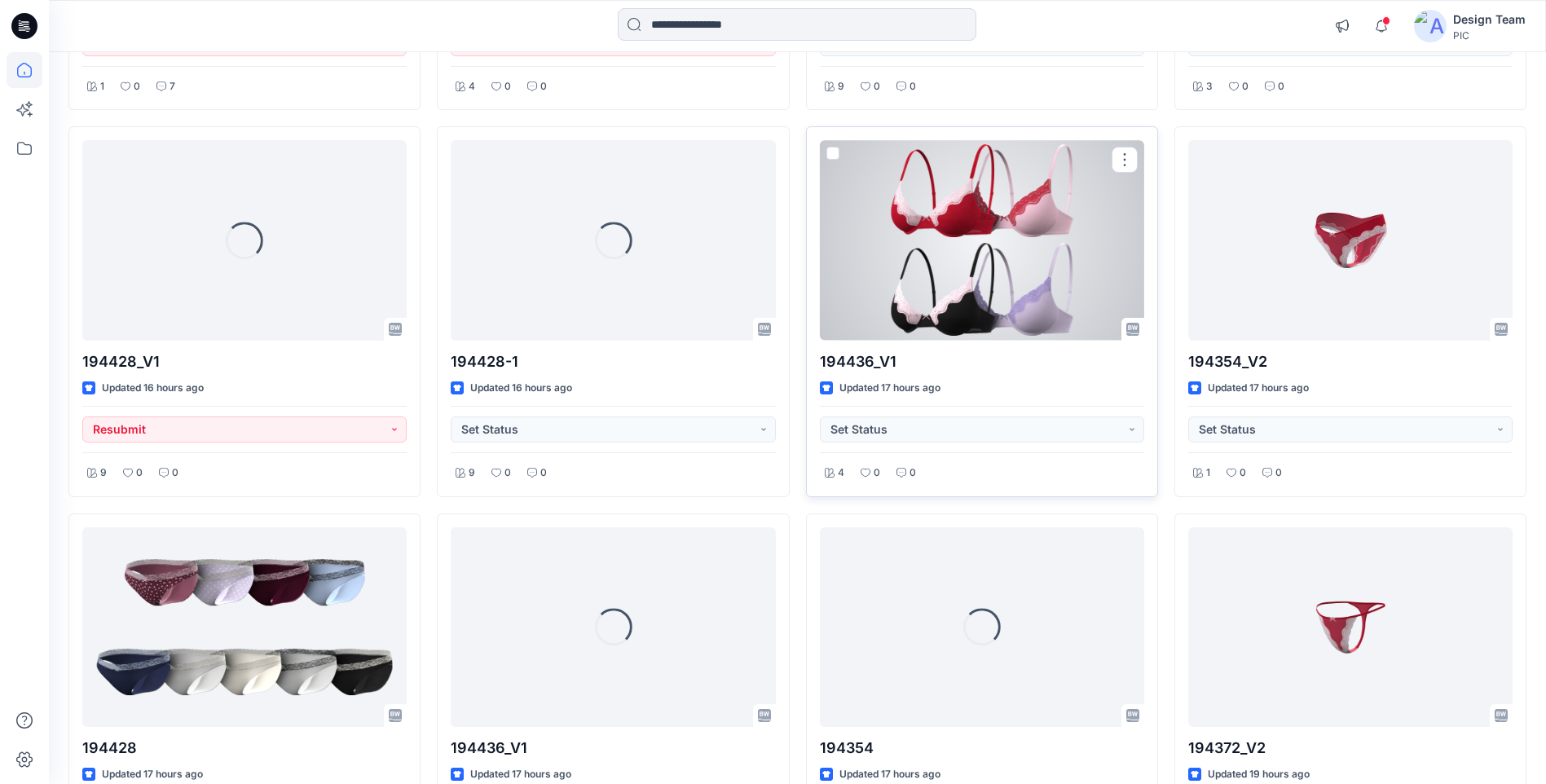
click at [1005, 311] on div at bounding box center [982, 239] width 324 height 199
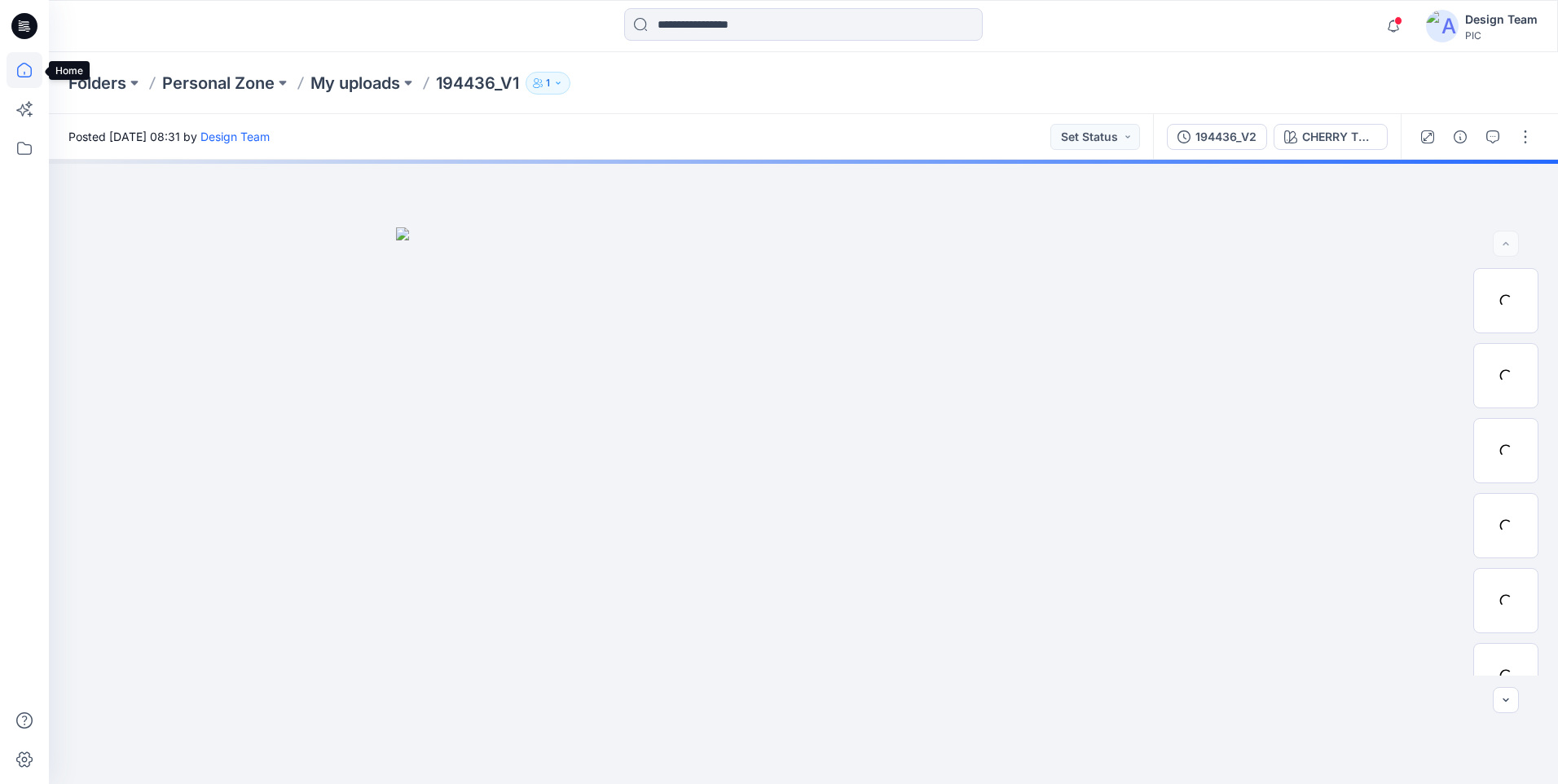
click at [25, 69] on icon at bounding box center [24, 69] width 36 height 36
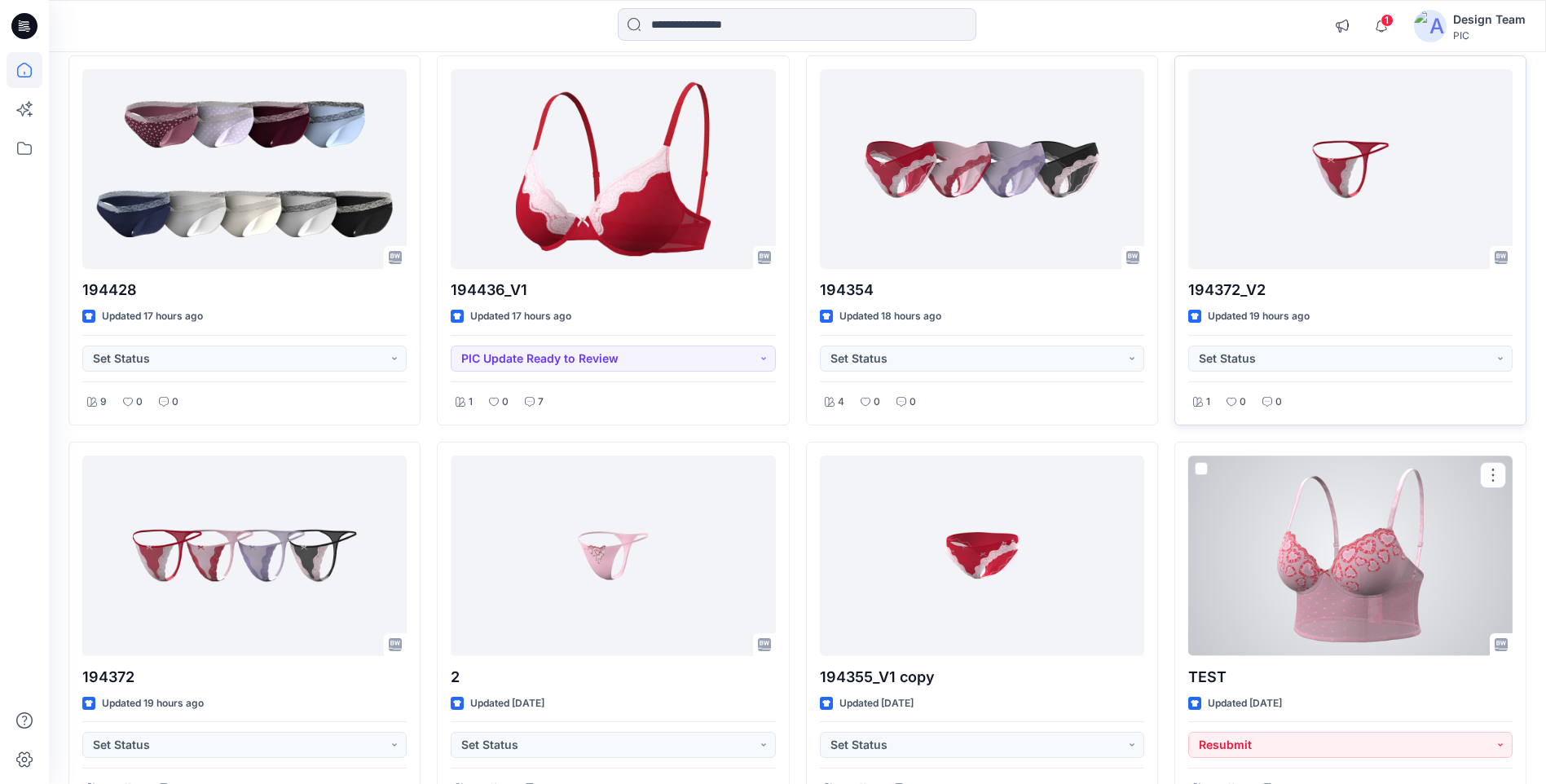
scroll to position [733, 0]
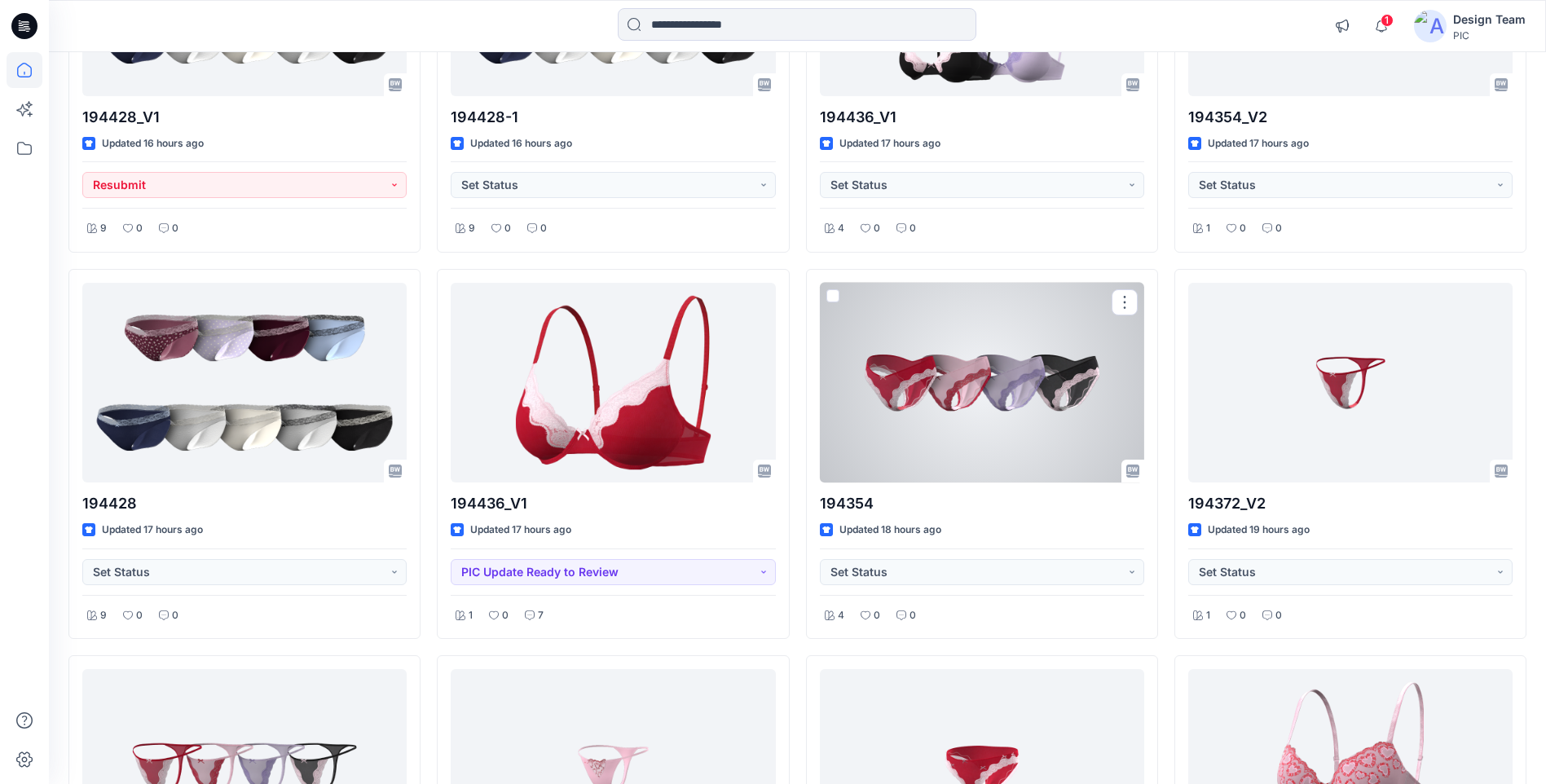
click at [1047, 418] on div at bounding box center [982, 382] width 324 height 199
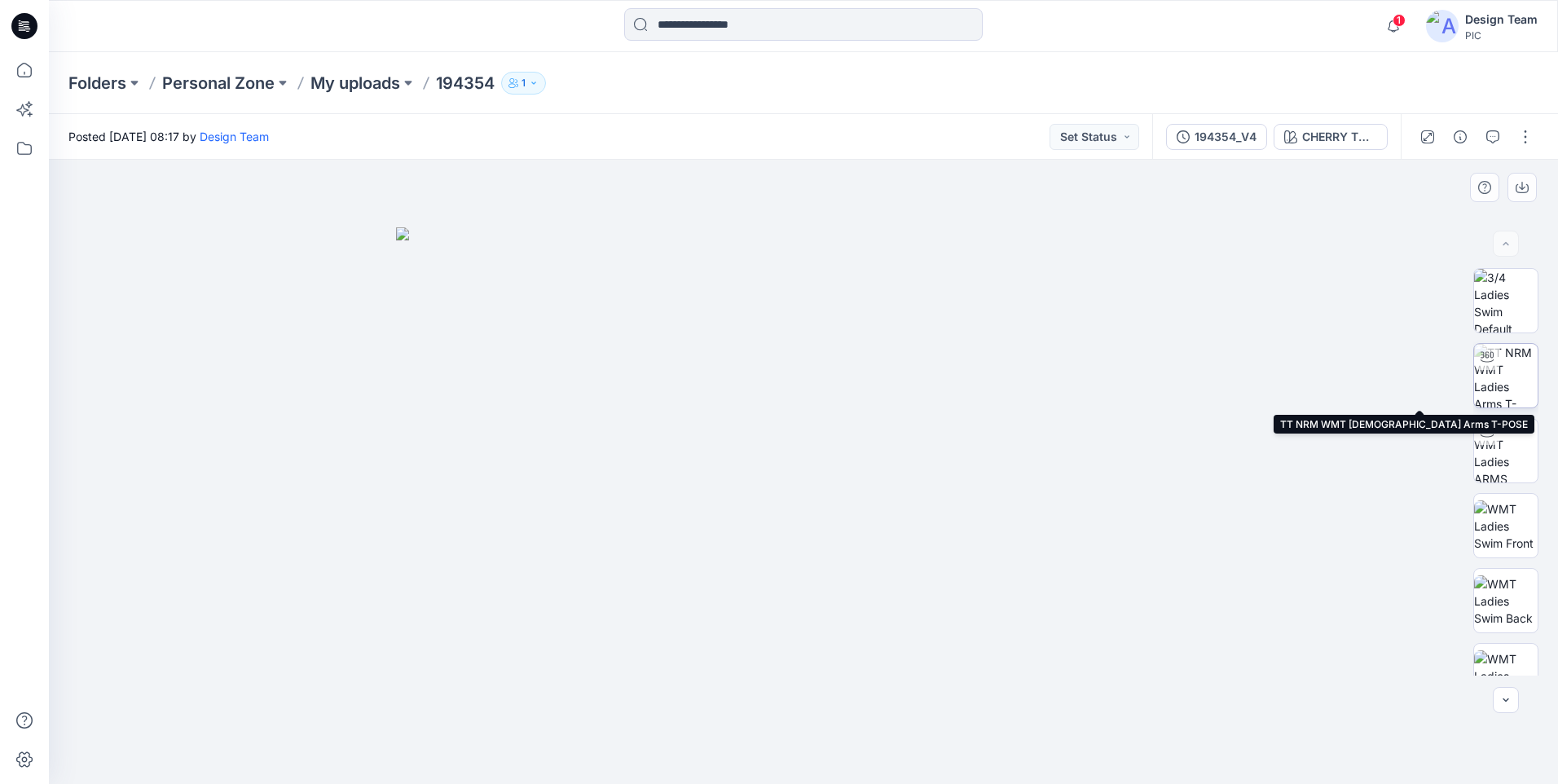
click at [1516, 389] on img at bounding box center [1506, 376] width 64 height 64
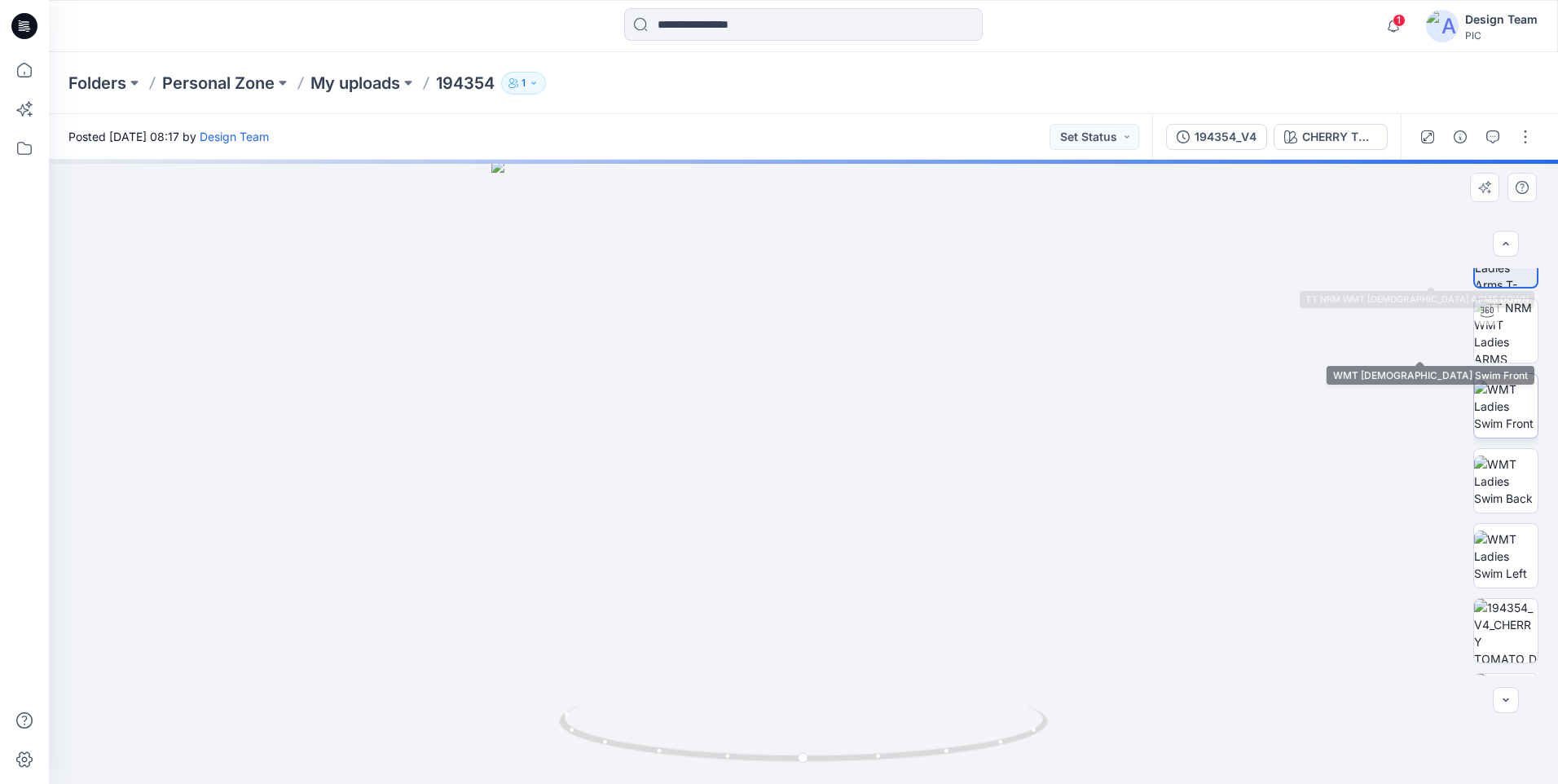
scroll to position [332, 0]
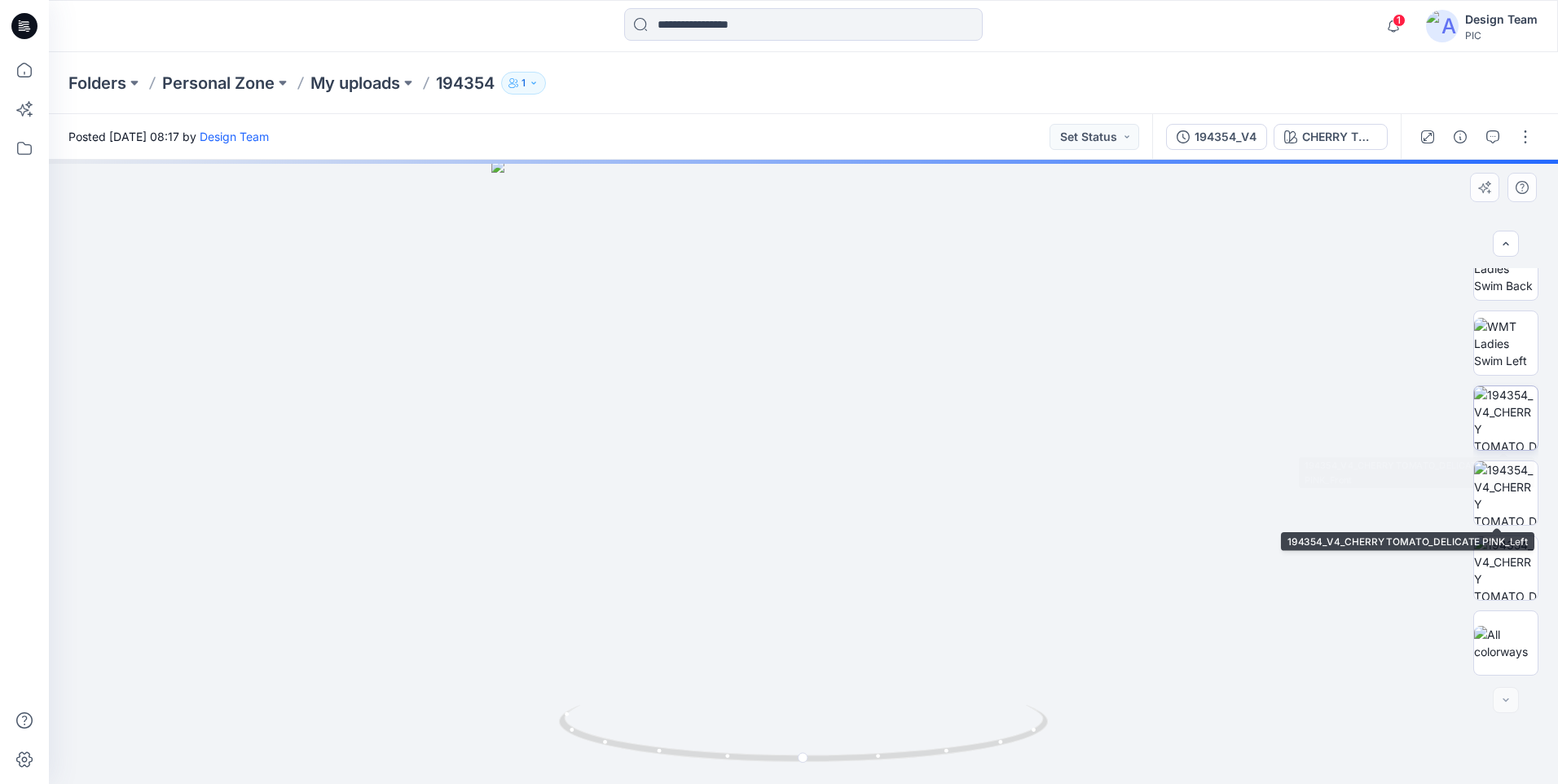
click at [1507, 422] on img at bounding box center [1506, 418] width 64 height 64
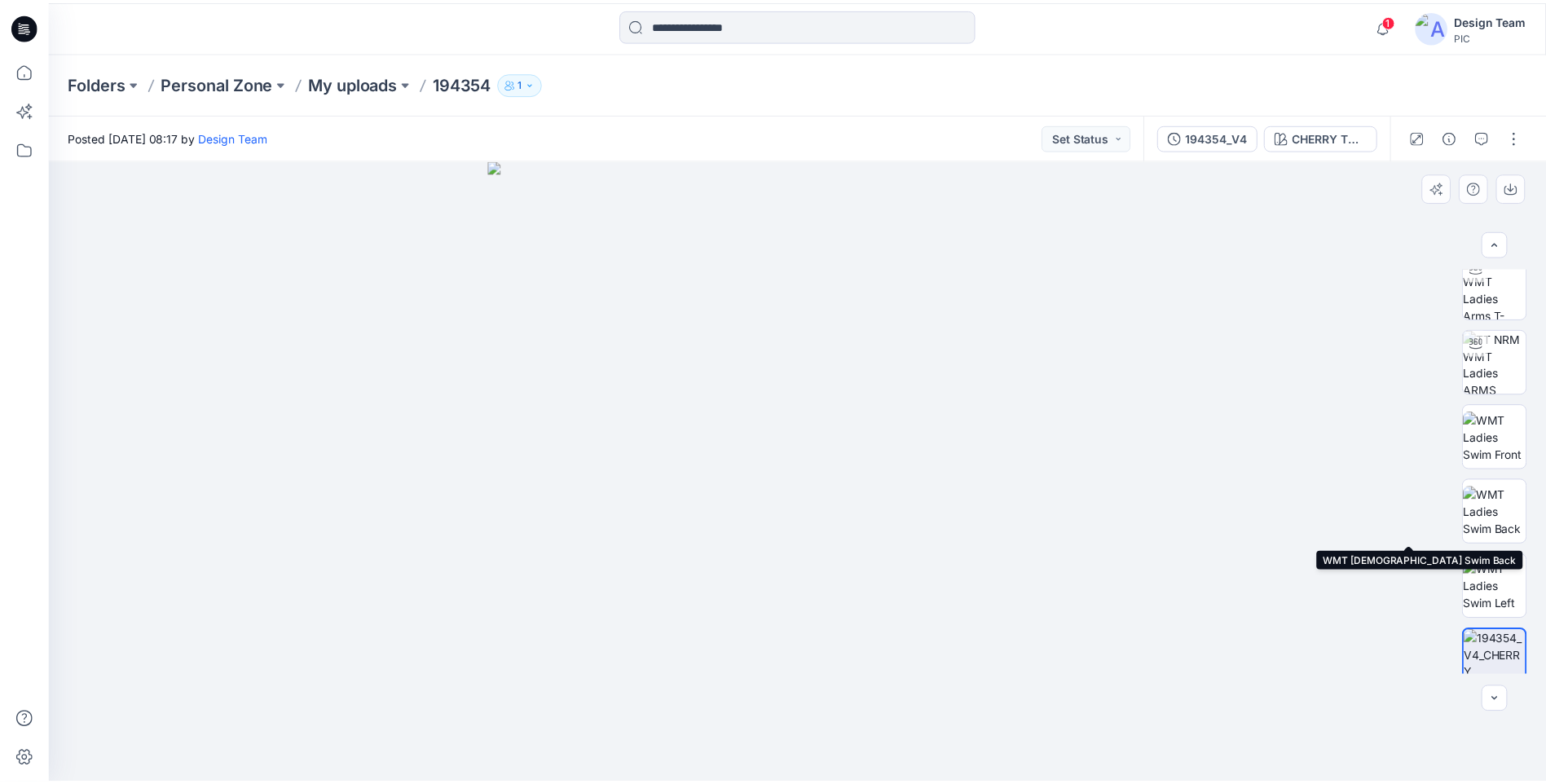
scroll to position [88, 0]
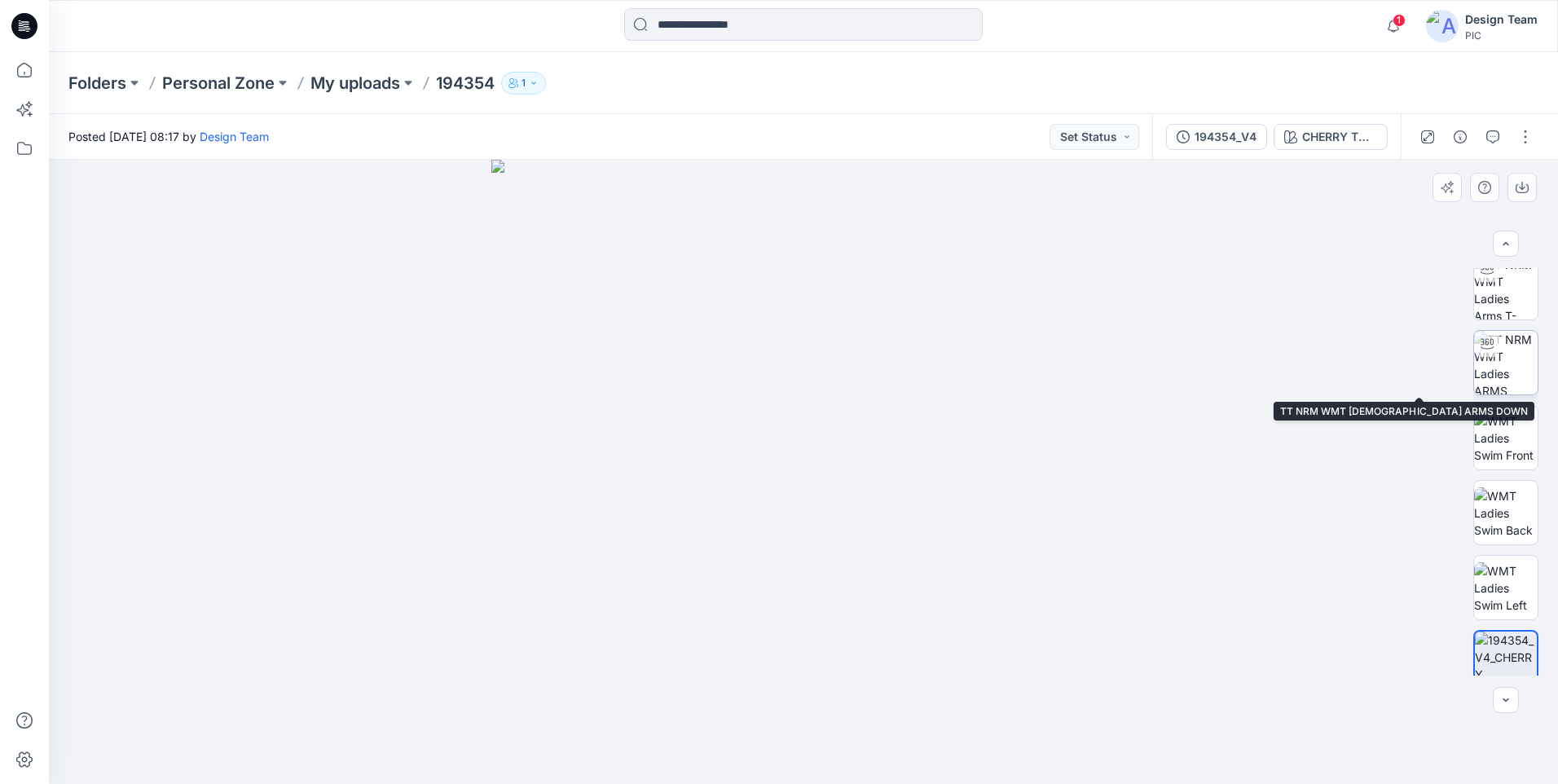
click at [1498, 374] on img at bounding box center [1506, 362] width 64 height 64
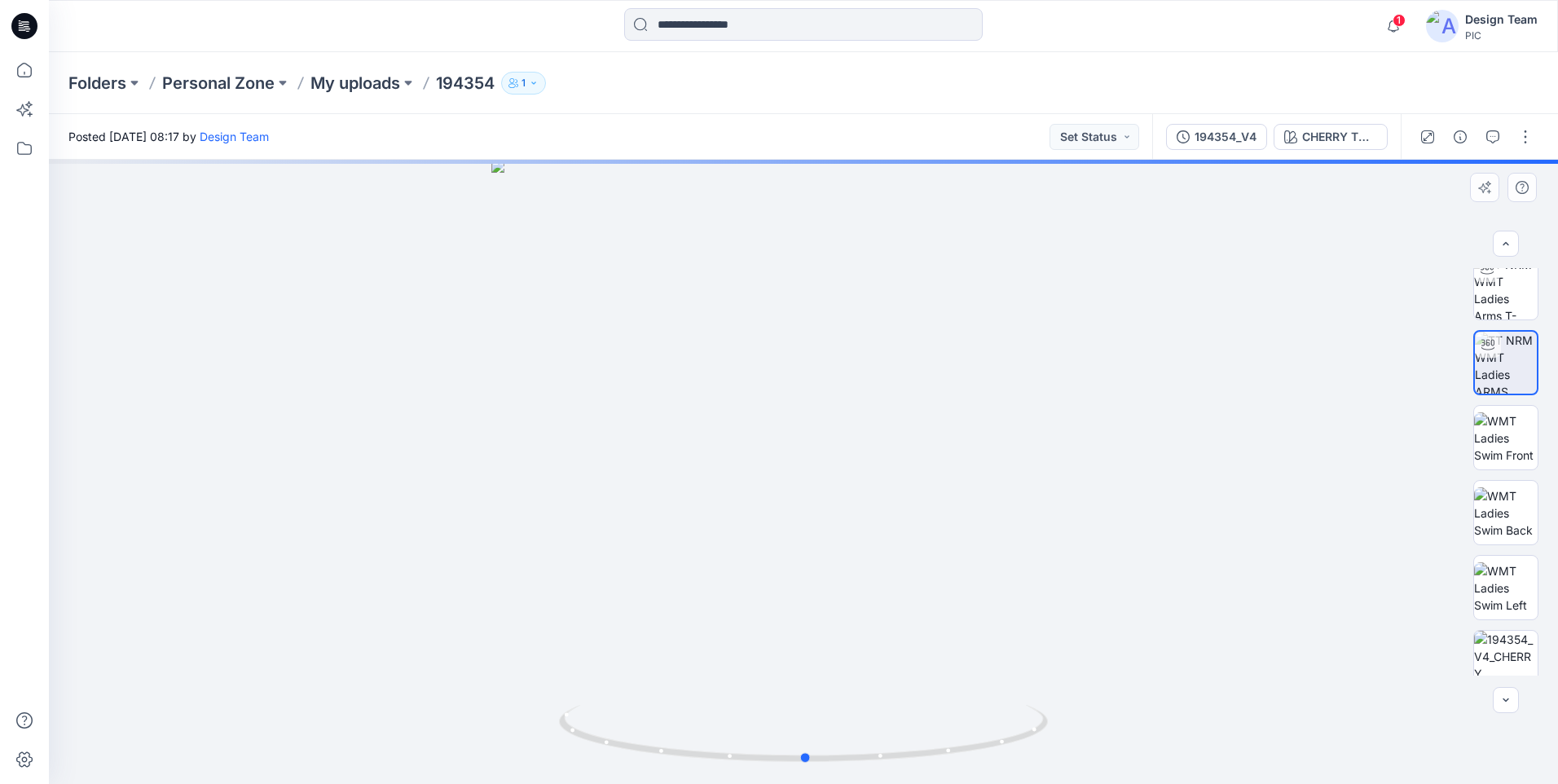
drag, startPoint x: 784, startPoint y: 692, endPoint x: 805, endPoint y: 708, distance: 26.4
click at [788, 691] on div at bounding box center [804, 471] width 1510 height 624
drag, startPoint x: 818, startPoint y: 600, endPoint x: 842, endPoint y: 392, distance: 209.4
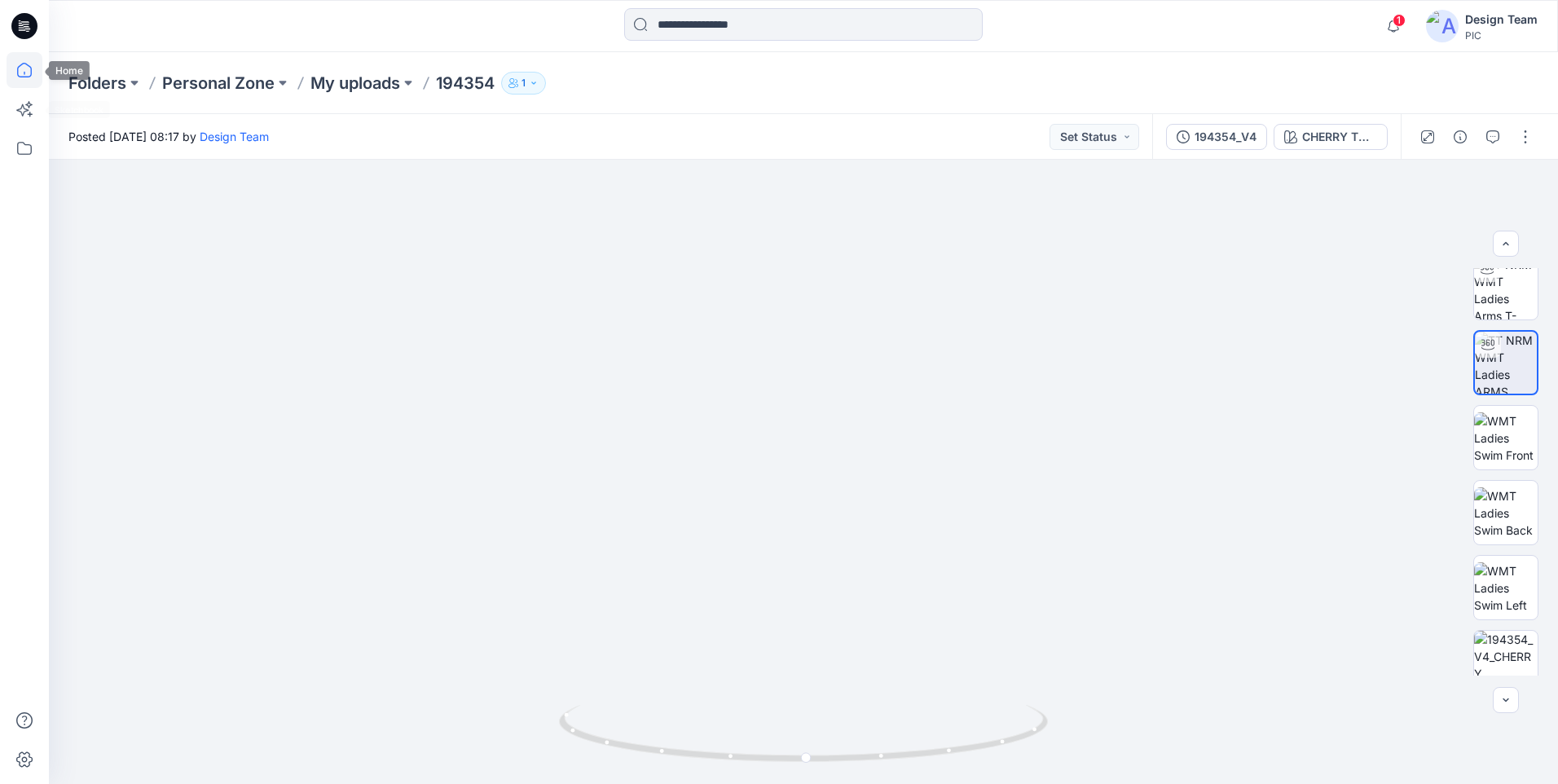
click at [26, 75] on icon at bounding box center [24, 69] width 36 height 36
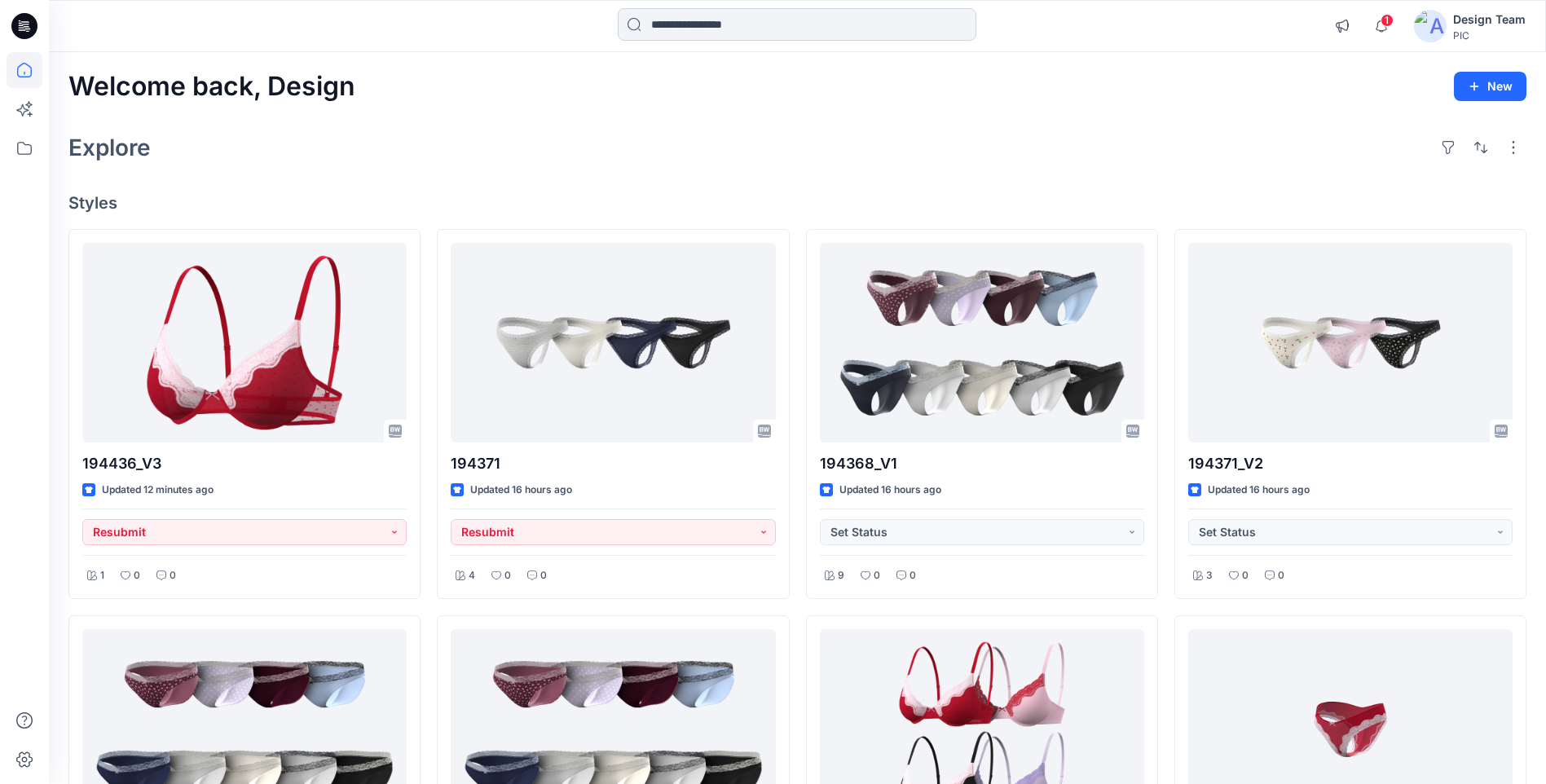
click at [824, 25] on input at bounding box center [797, 25] width 359 height 33
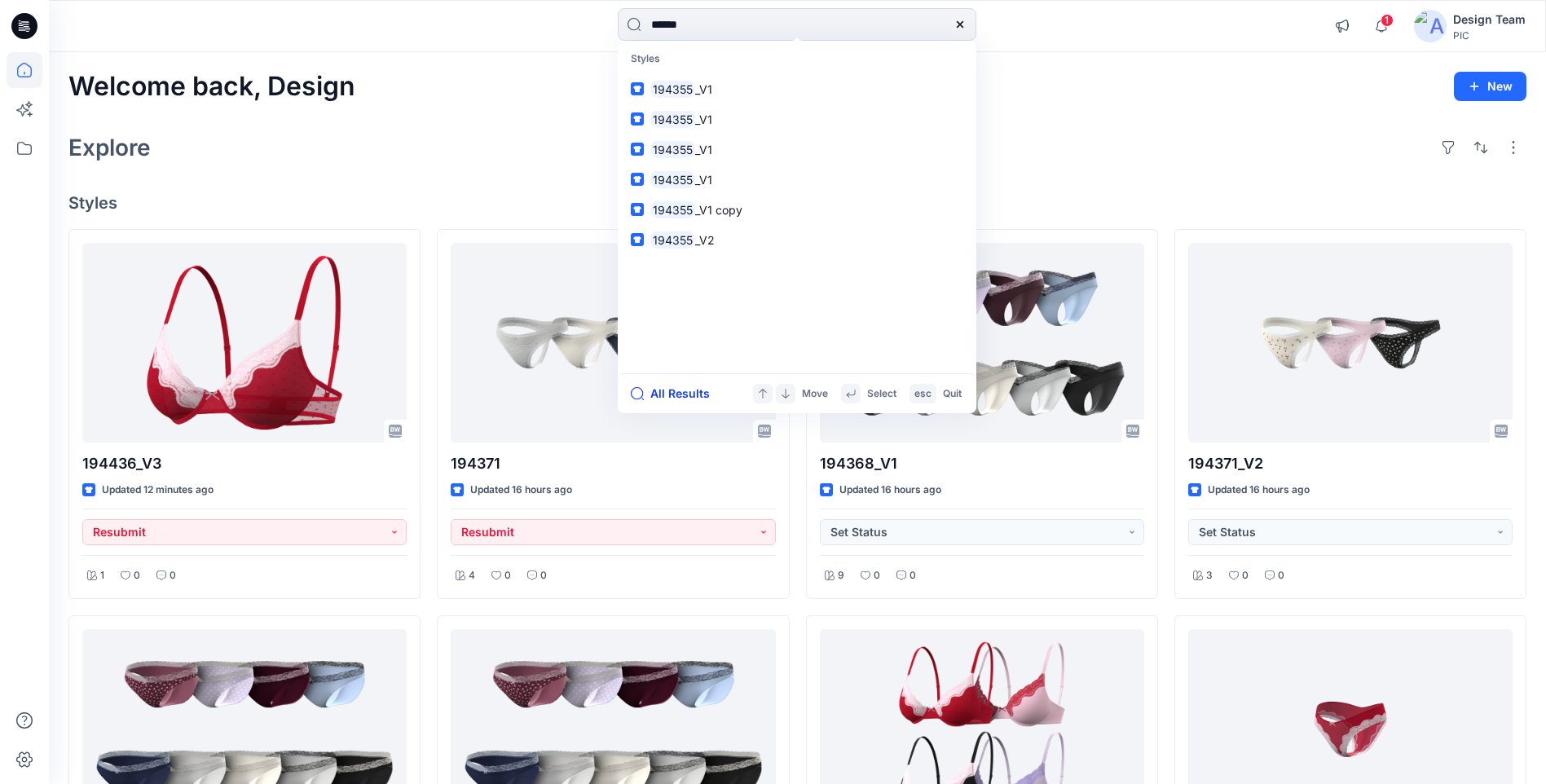
type input "******"
click at [688, 392] on button "All Results" at bounding box center [675, 392] width 89 height 19
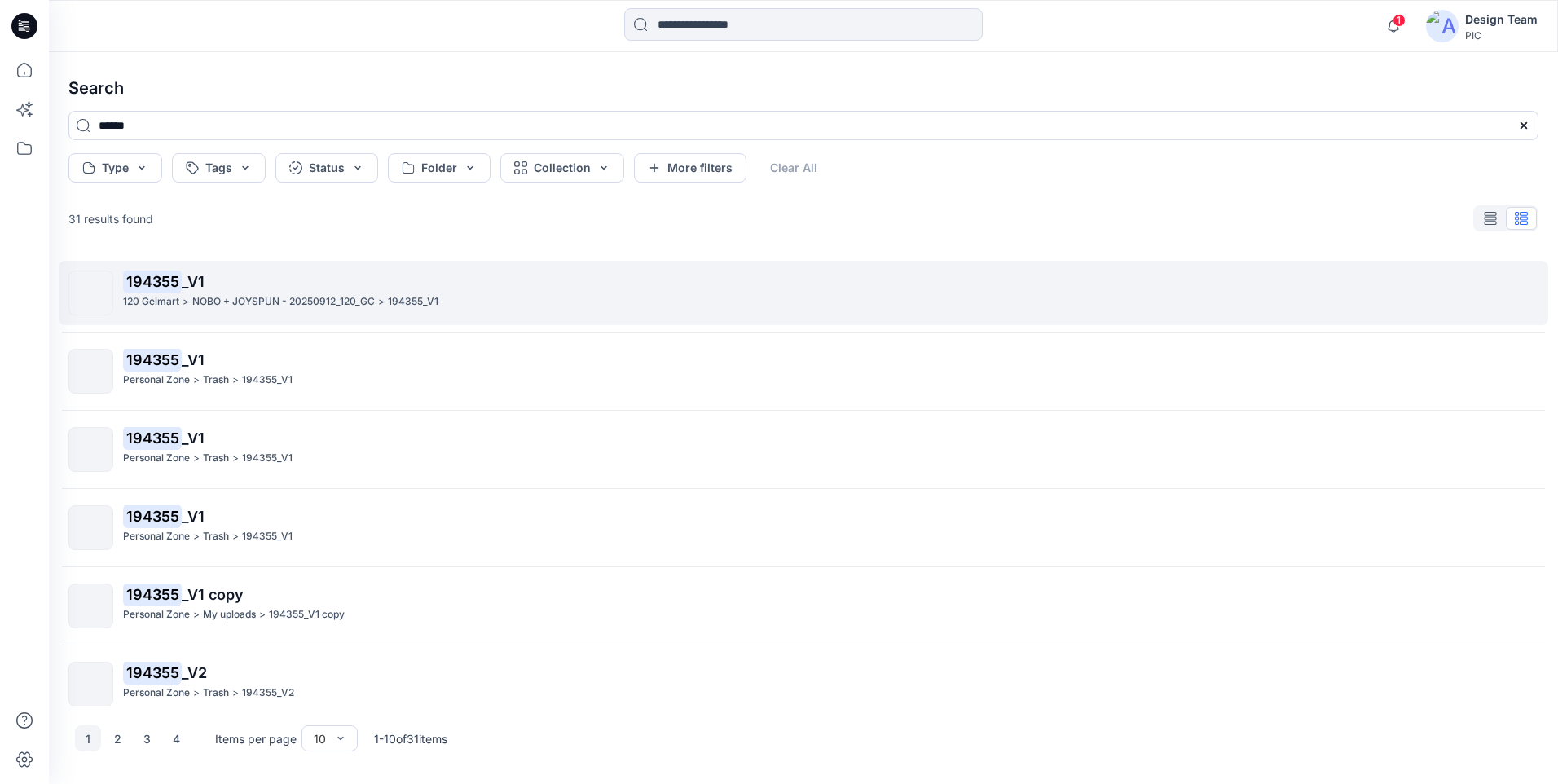
click at [291, 311] on div "194355 _V1 120 Gelmart > NOBO + JOYSPUN - 20250912_120_GC > 194355_V1" at bounding box center [830, 292] width 1415 height 45
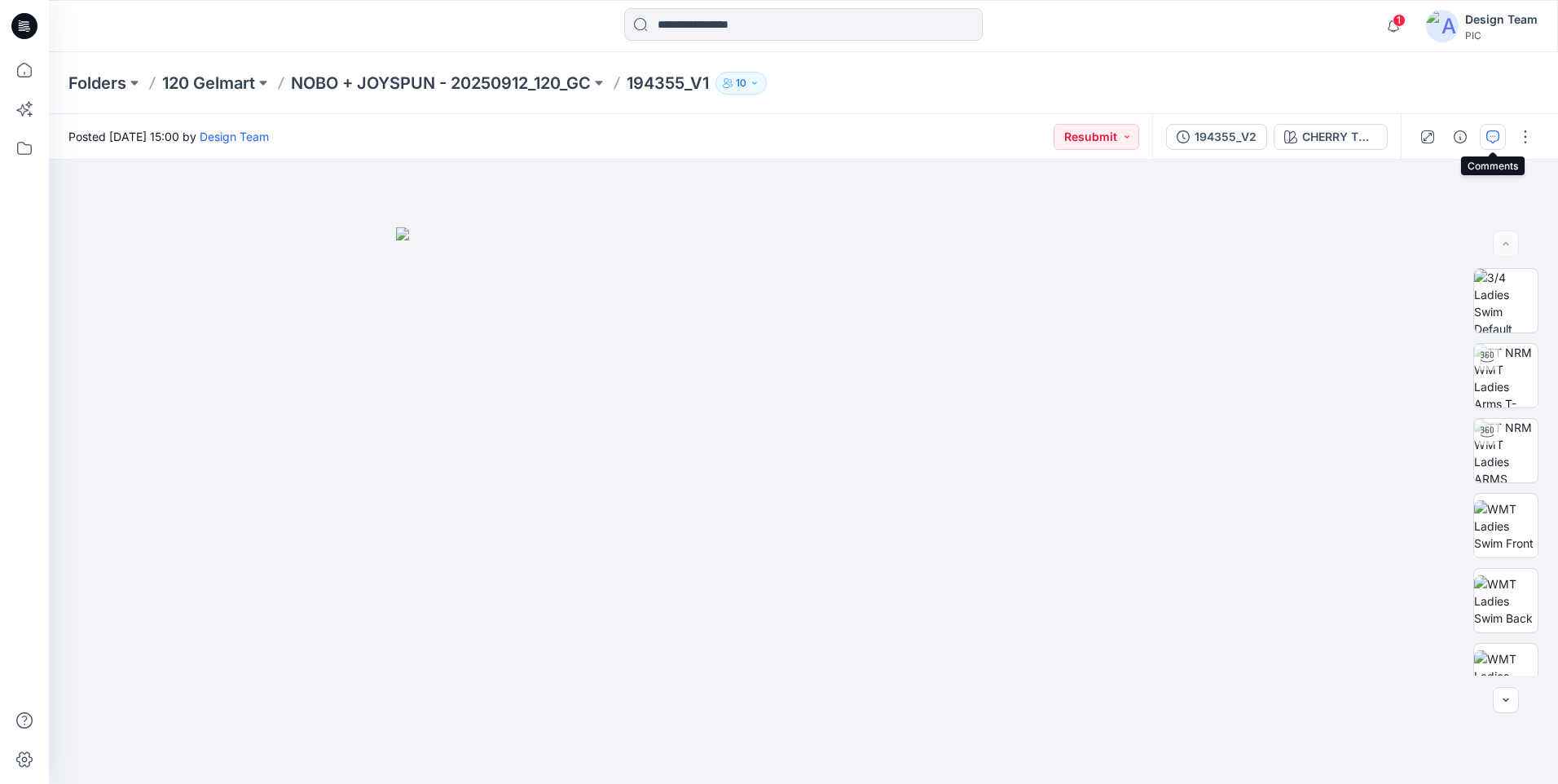
click at [1496, 132] on icon "button" at bounding box center [1493, 137] width 13 height 13
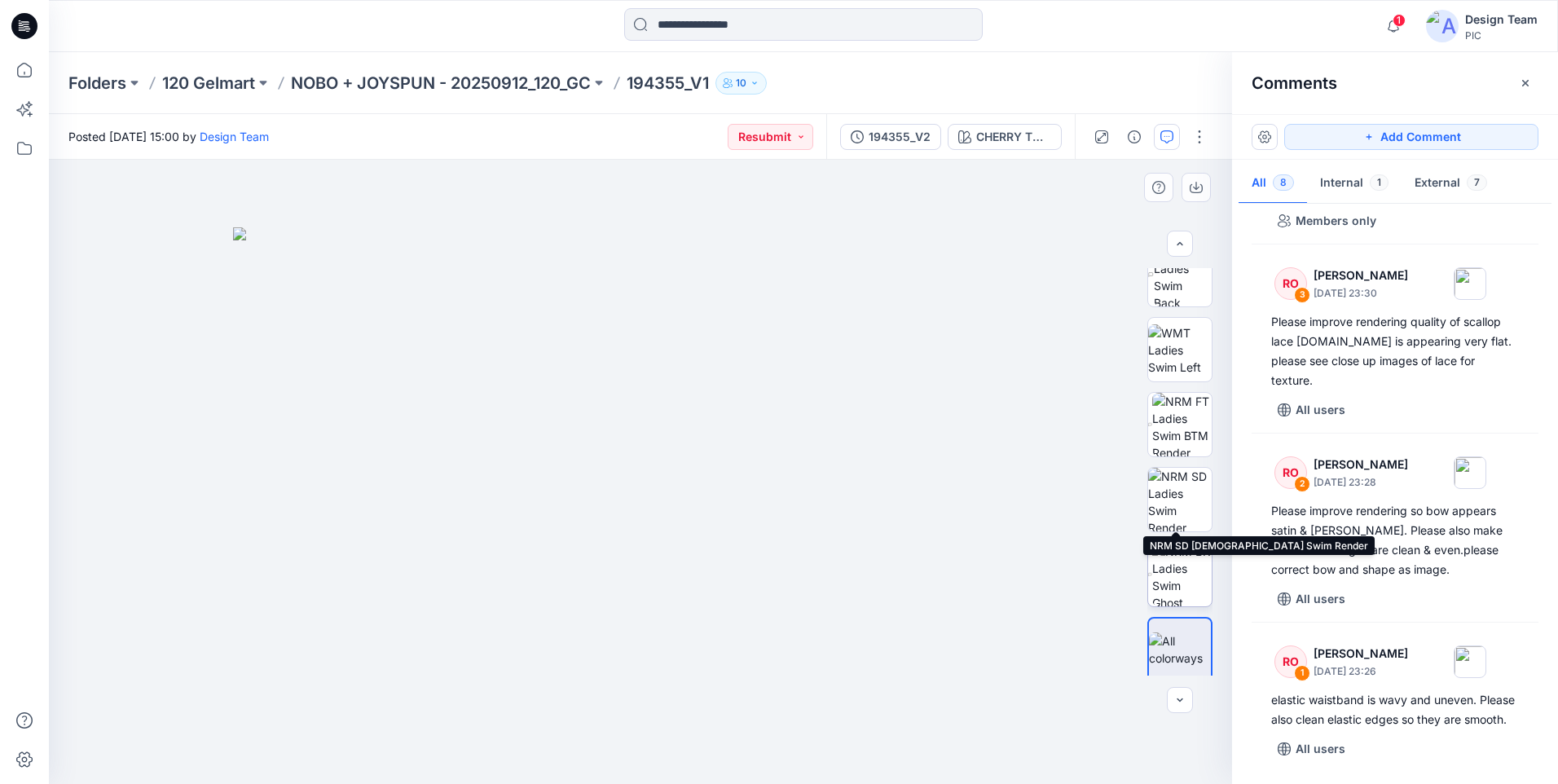
scroll to position [332, 0]
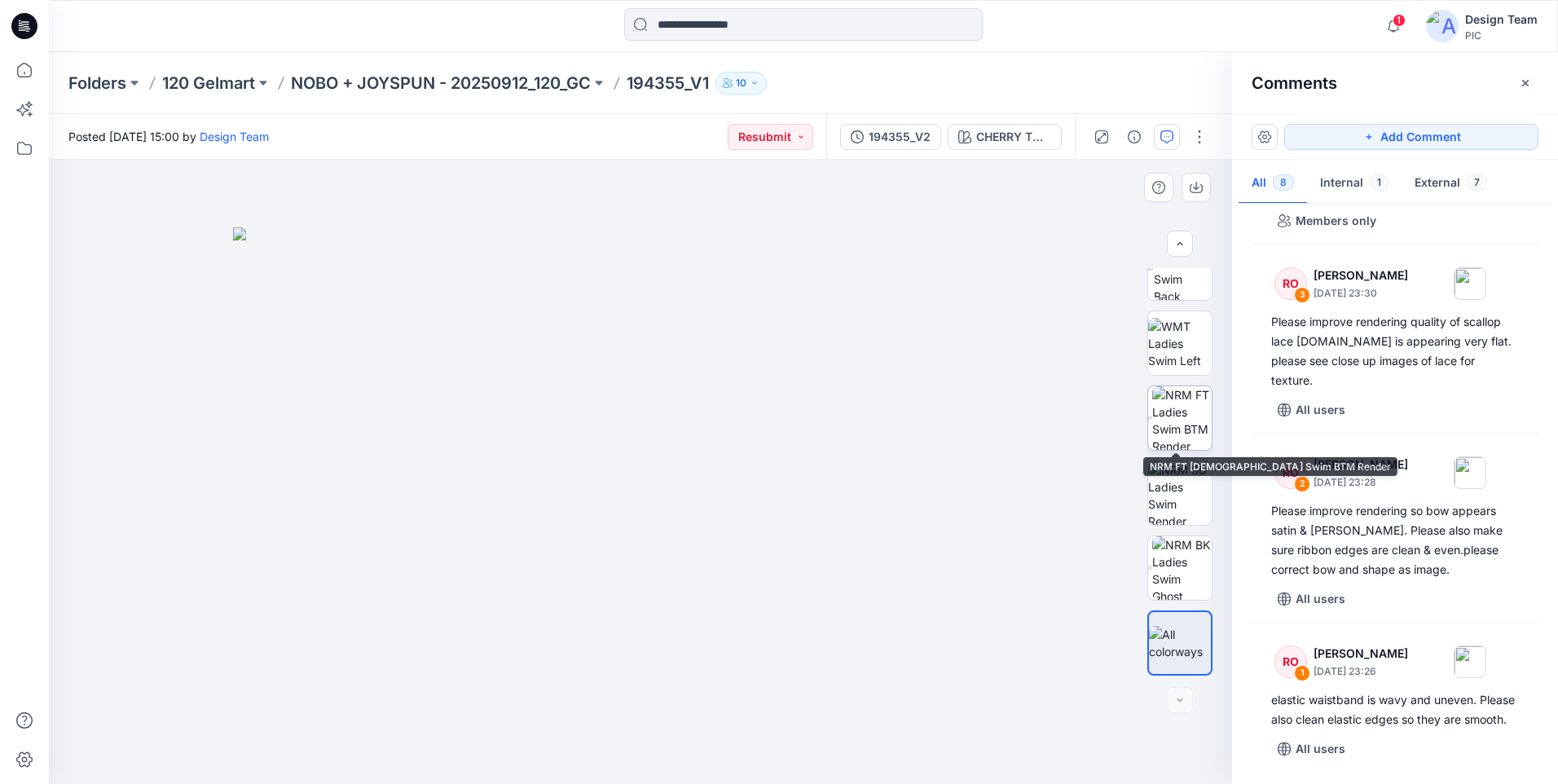
click at [1174, 431] on img at bounding box center [1182, 418] width 59 height 64
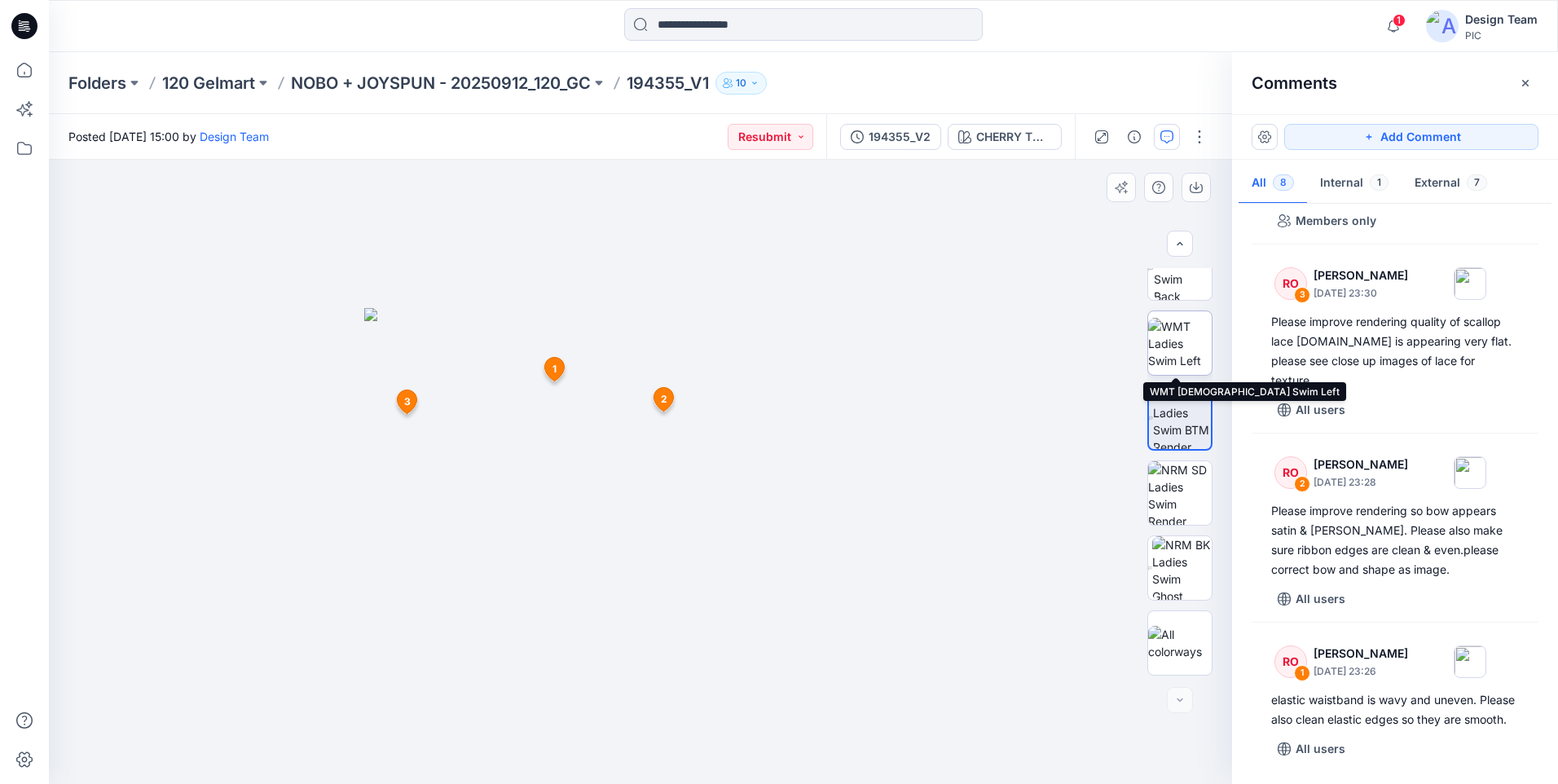
click at [1179, 332] on img at bounding box center [1180, 343] width 64 height 51
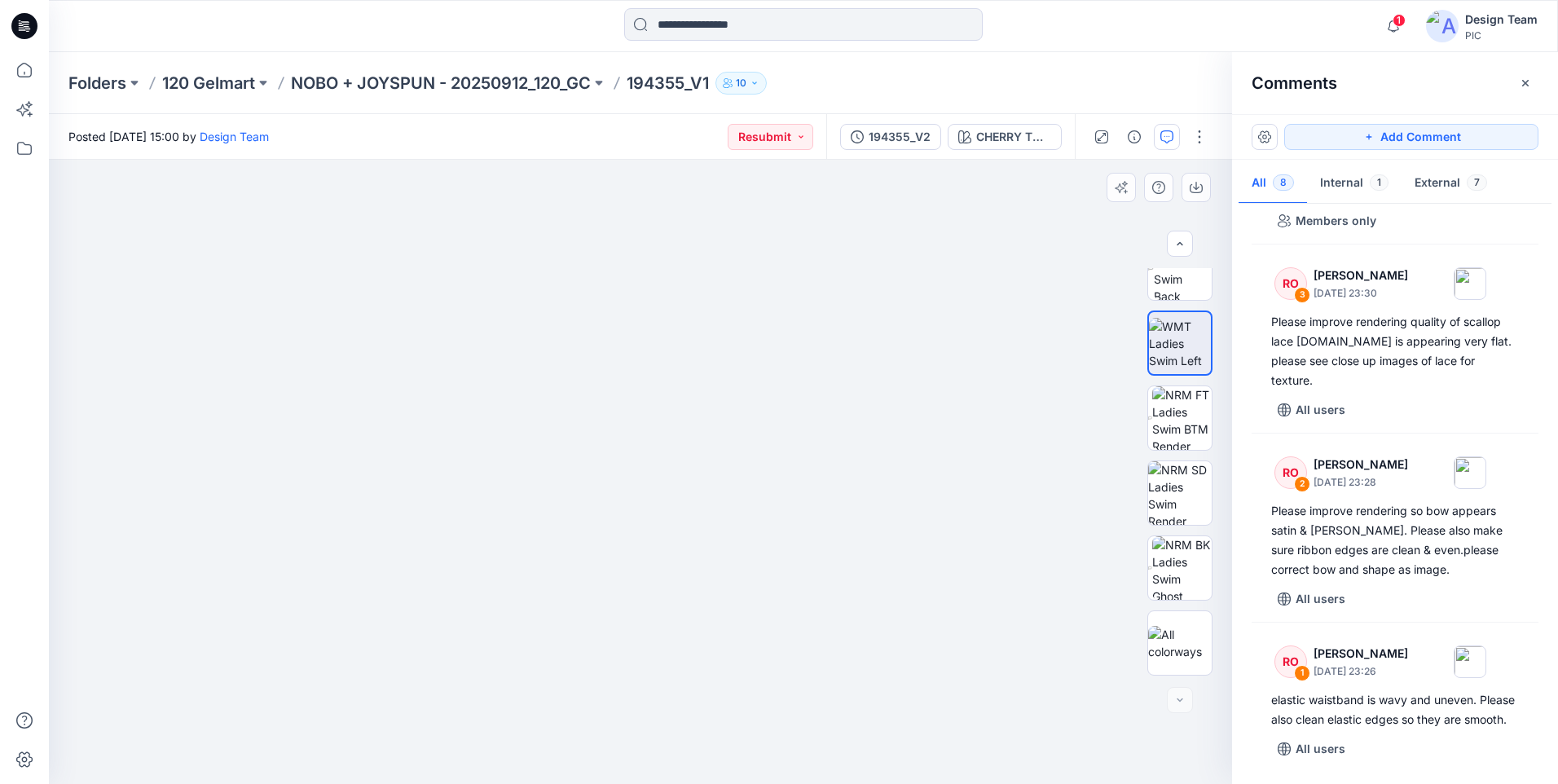
drag, startPoint x: 630, startPoint y: 657, endPoint x: 657, endPoint y: 262, distance: 395.9
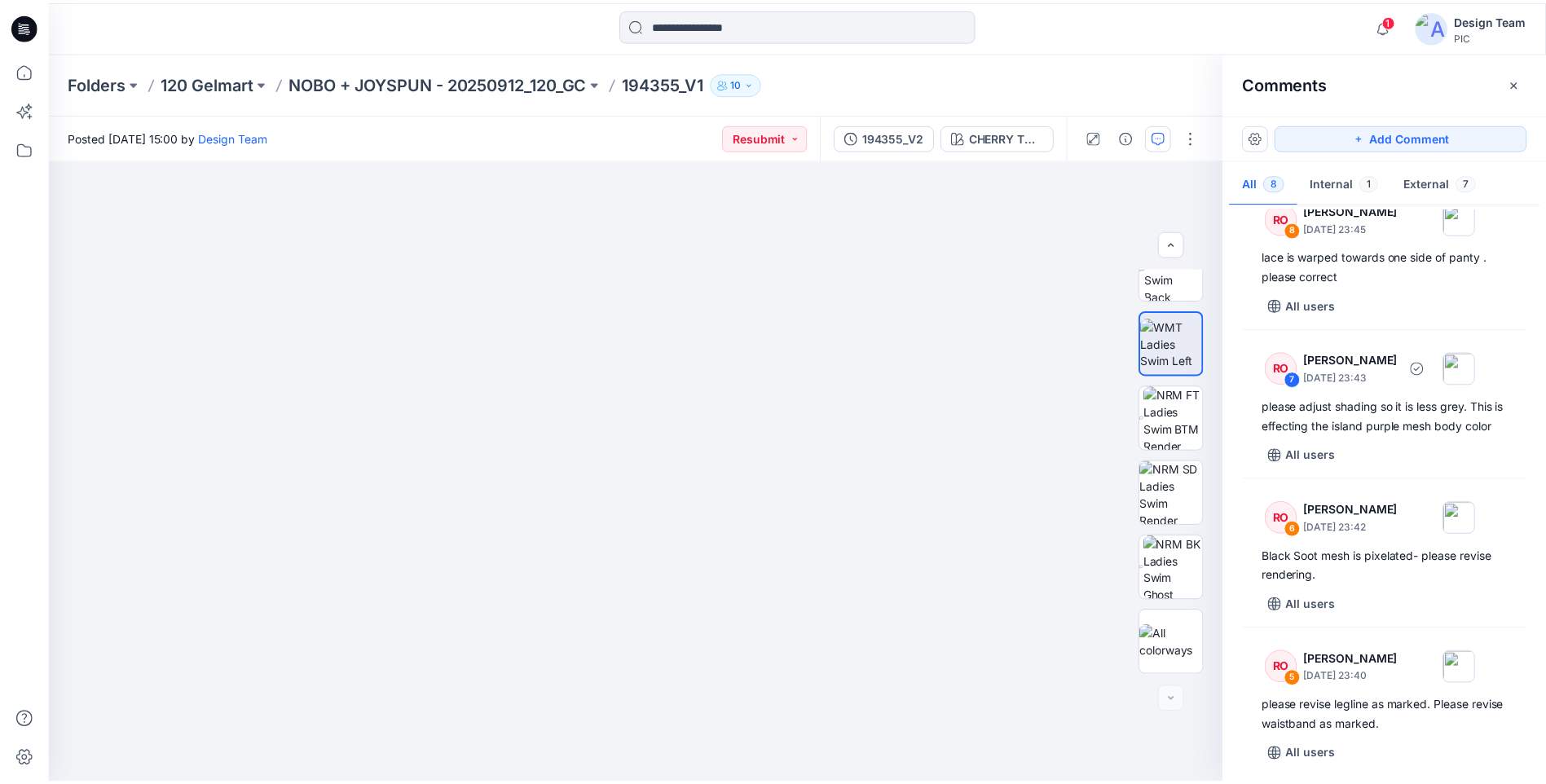
scroll to position [0, 0]
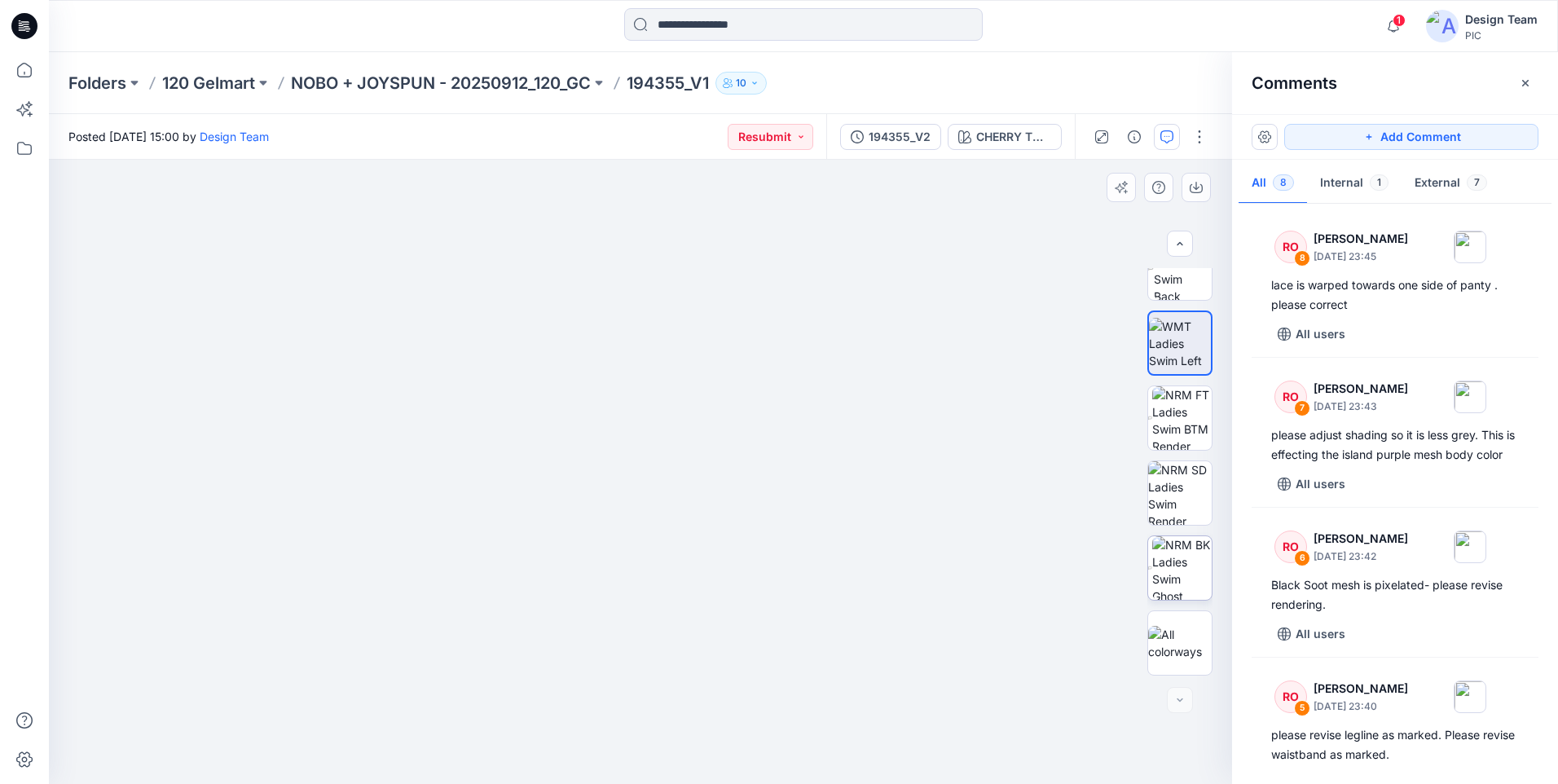
click at [1195, 572] on img at bounding box center [1182, 568] width 59 height 64
click at [25, 76] on icon at bounding box center [25, 70] width 15 height 15
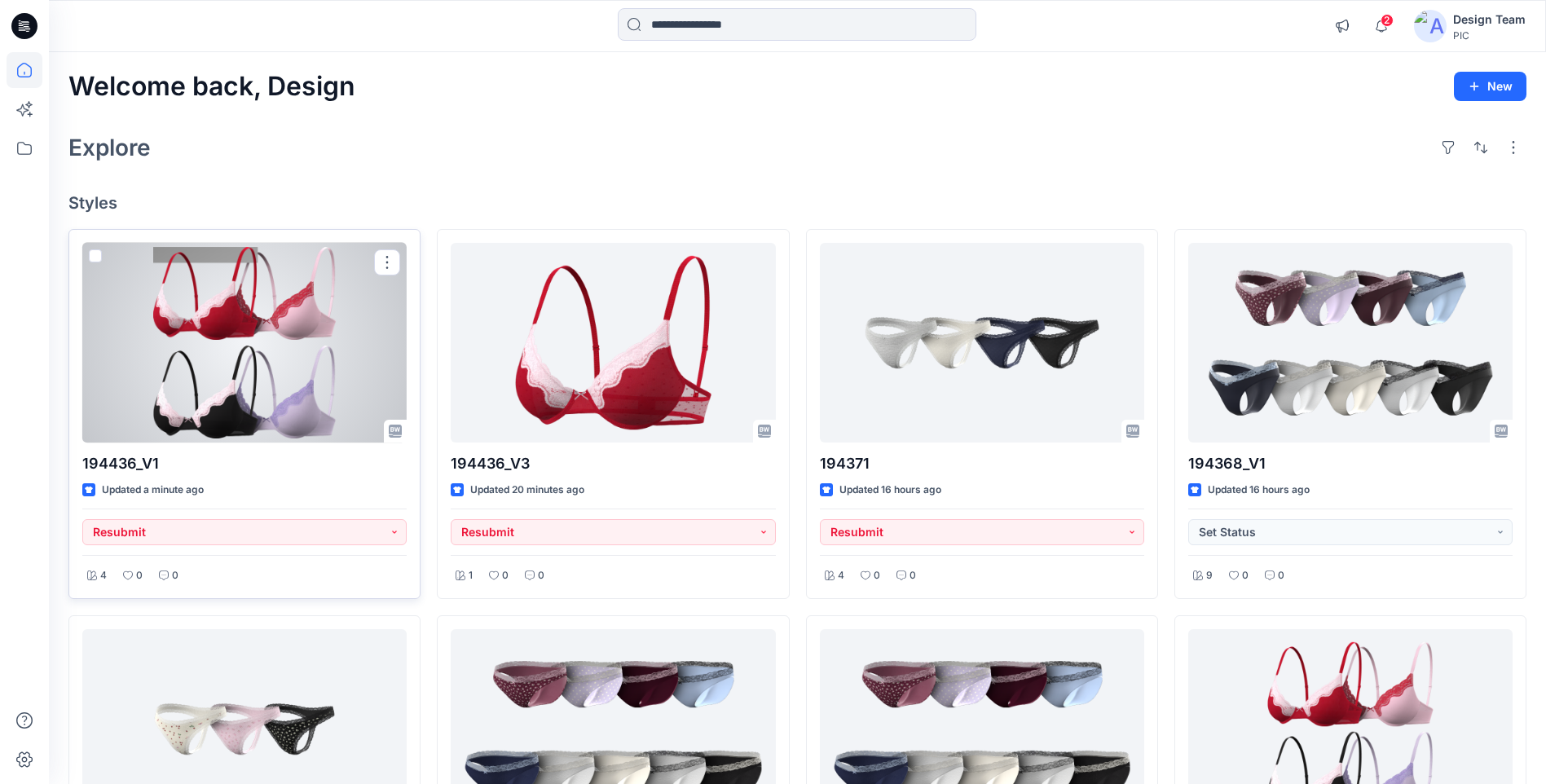
click at [310, 423] on div at bounding box center [244, 342] width 324 height 199
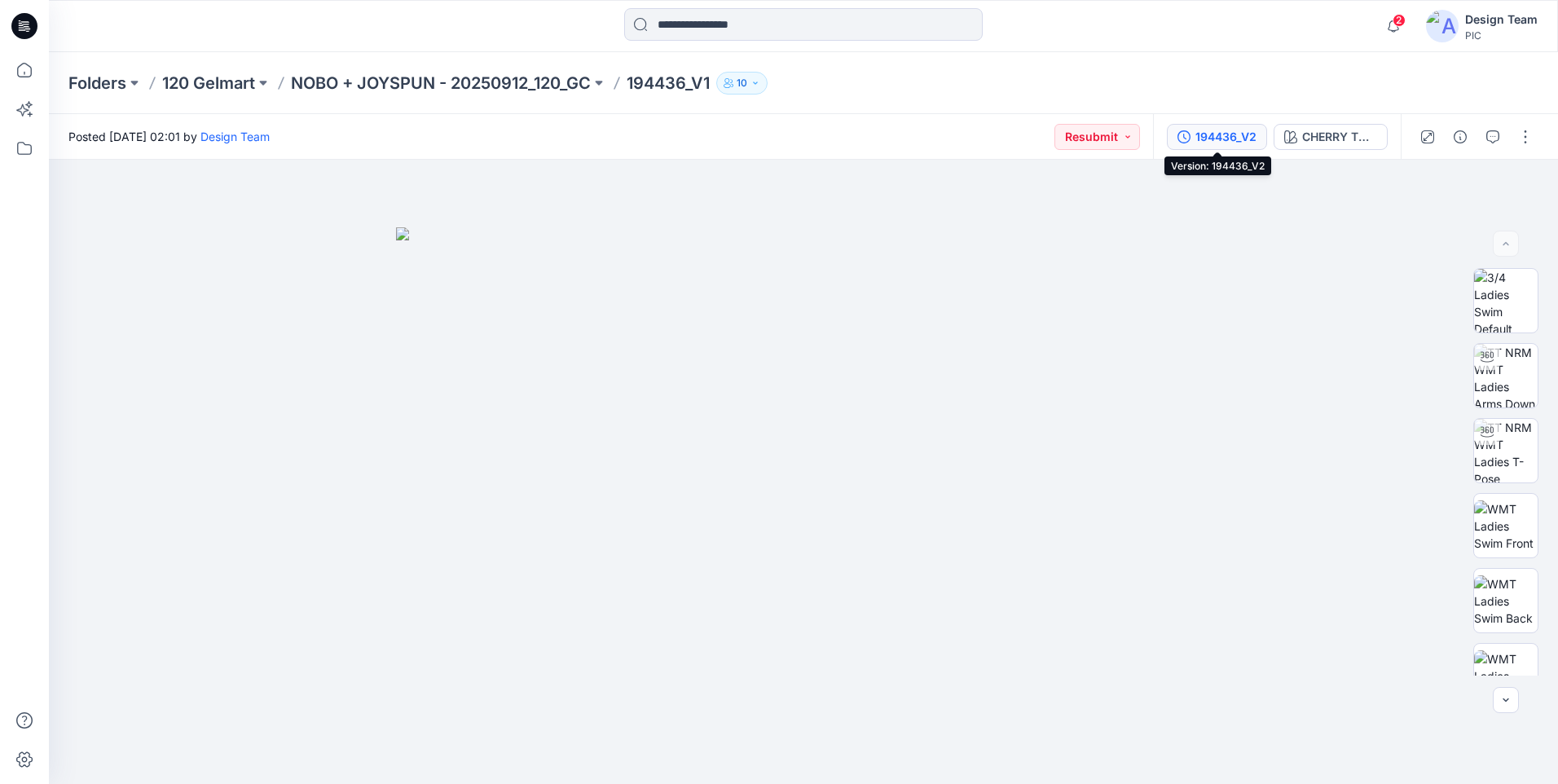
click at [1236, 141] on div "194436_V2" at bounding box center [1225, 137] width 61 height 18
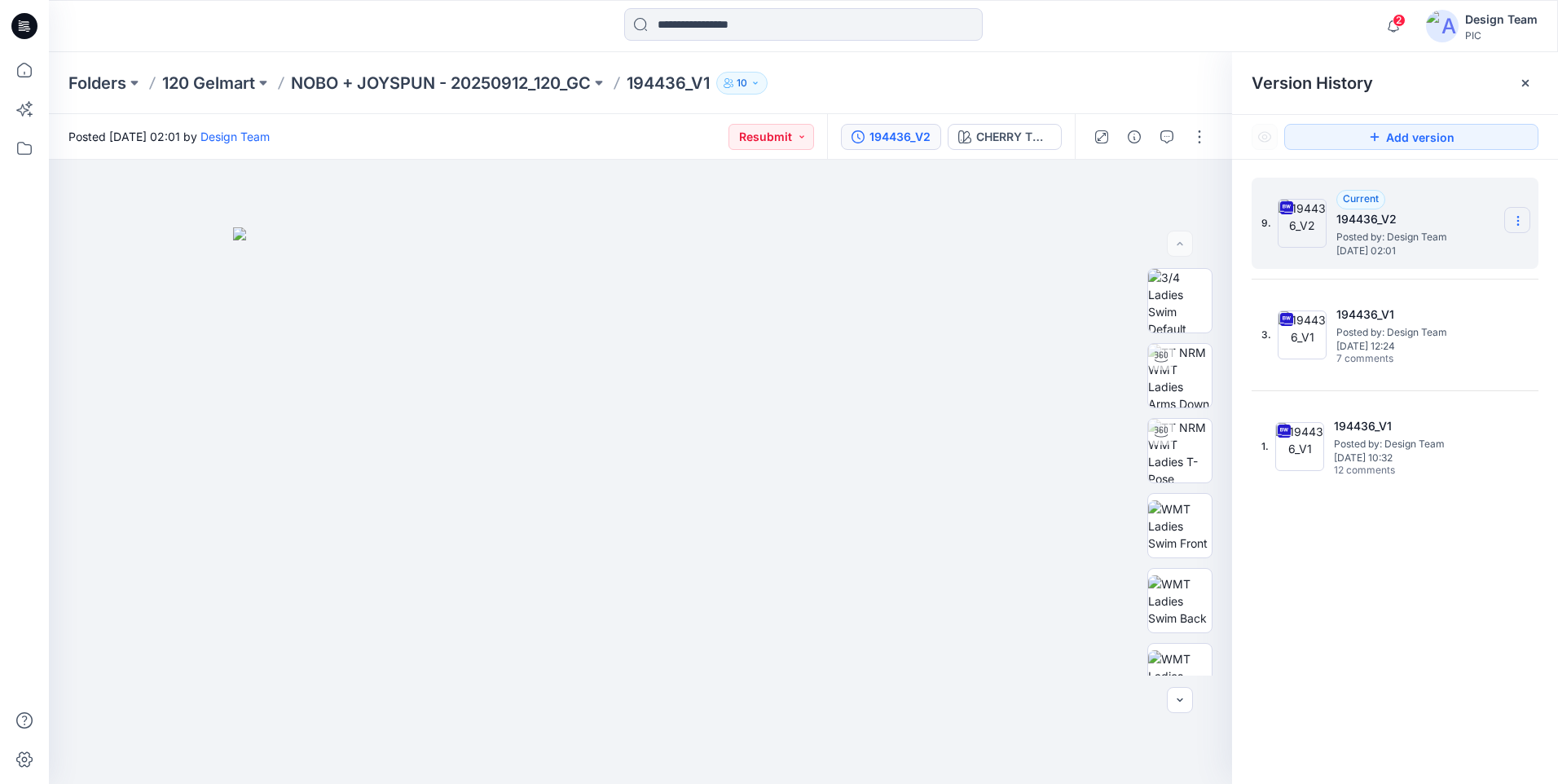
click at [1519, 212] on section at bounding box center [1517, 219] width 26 height 26
click at [1408, 259] on span "Download Source BW File" at bounding box center [1436, 252] width 137 height 19
click at [34, 64] on icon at bounding box center [24, 69] width 36 height 36
